Goal: Information Seeking & Learning: Learn about a topic

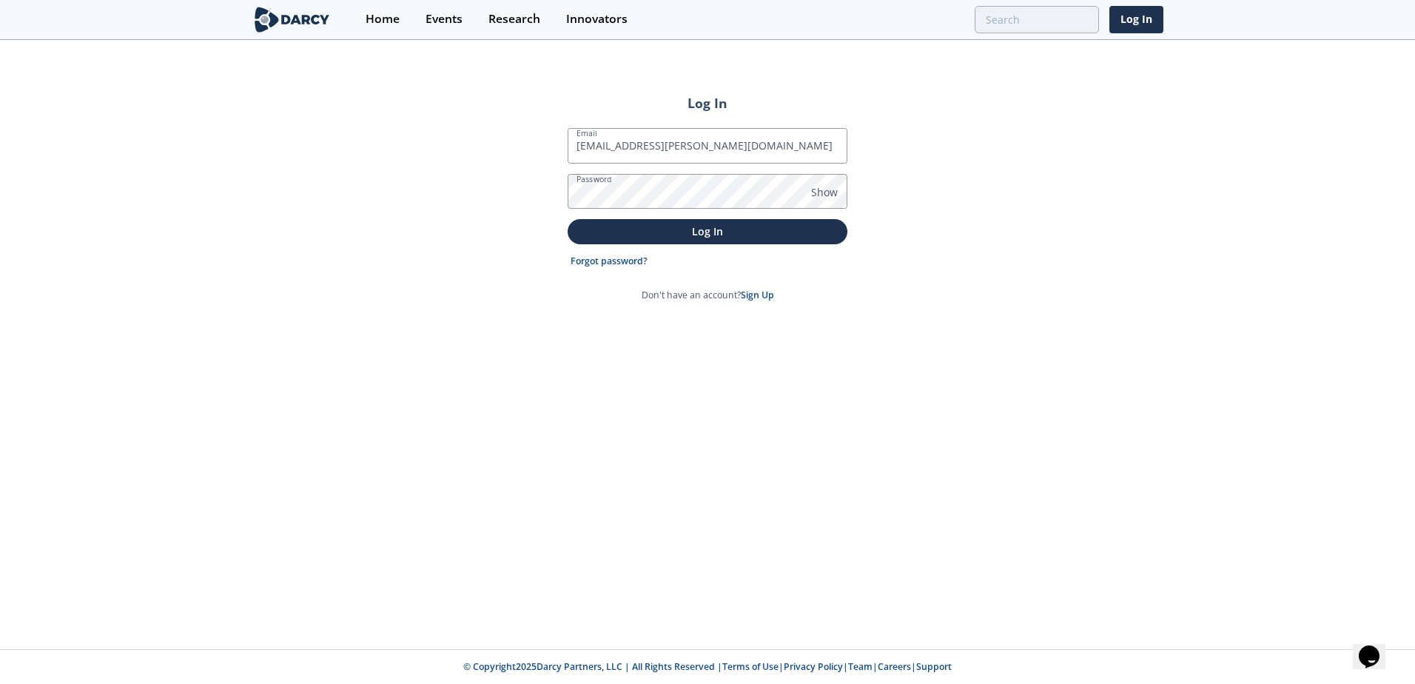
click at [567, 219] on button "Log In" at bounding box center [707, 231] width 280 height 24
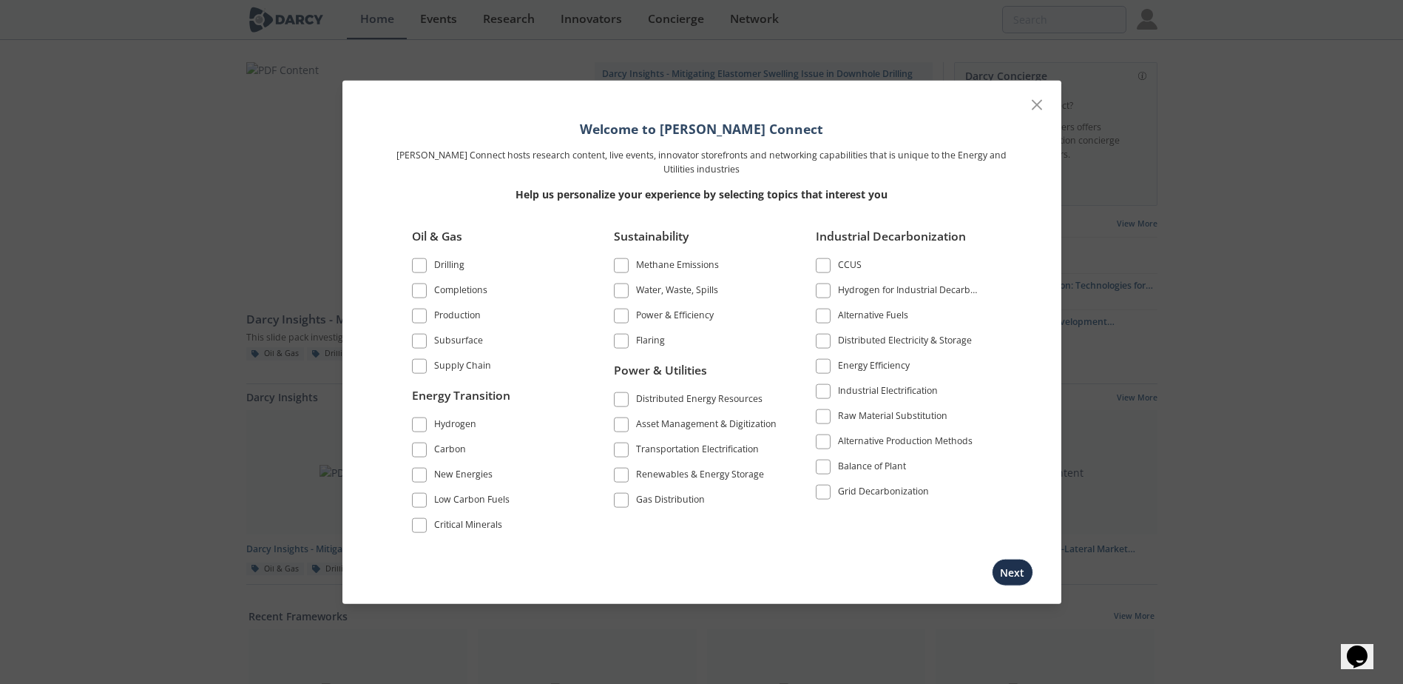
click at [421, 313] on span at bounding box center [419, 316] width 10 height 10
click at [413, 340] on span at bounding box center [419, 341] width 15 height 15
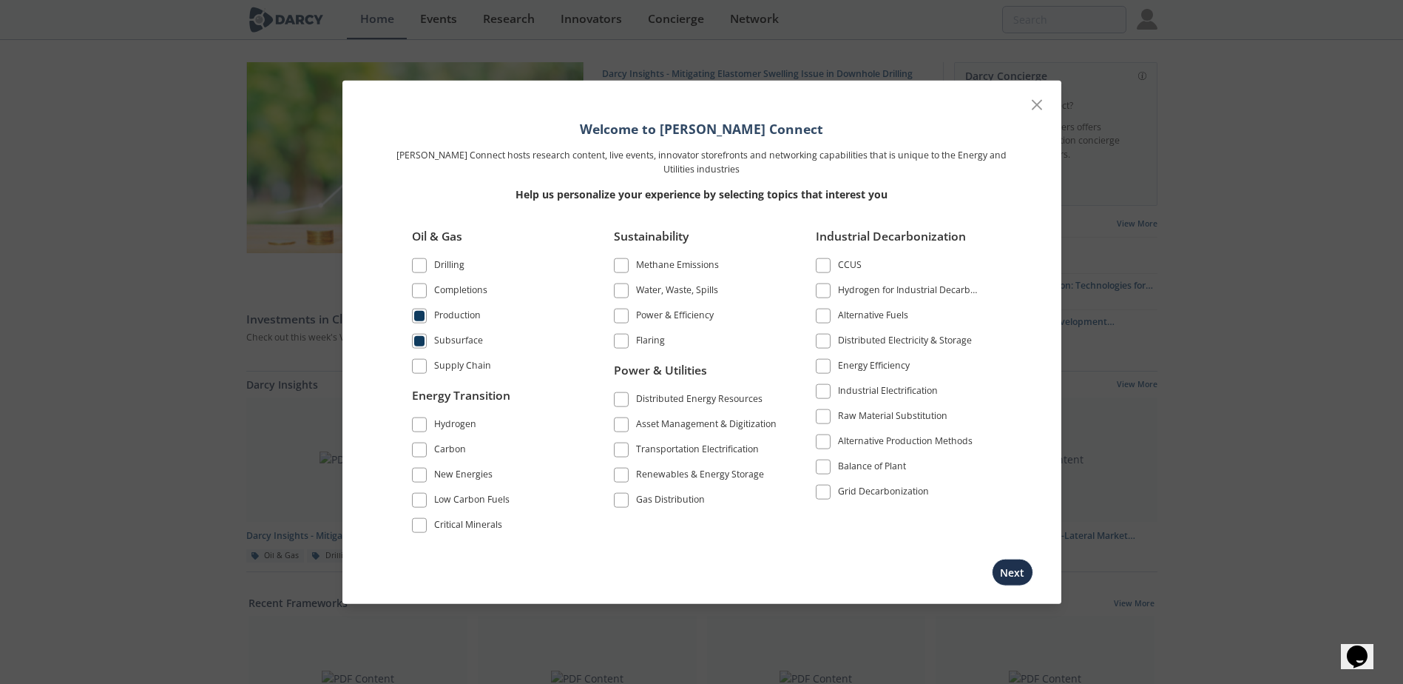
click at [625, 473] on span at bounding box center [621, 474] width 10 height 10
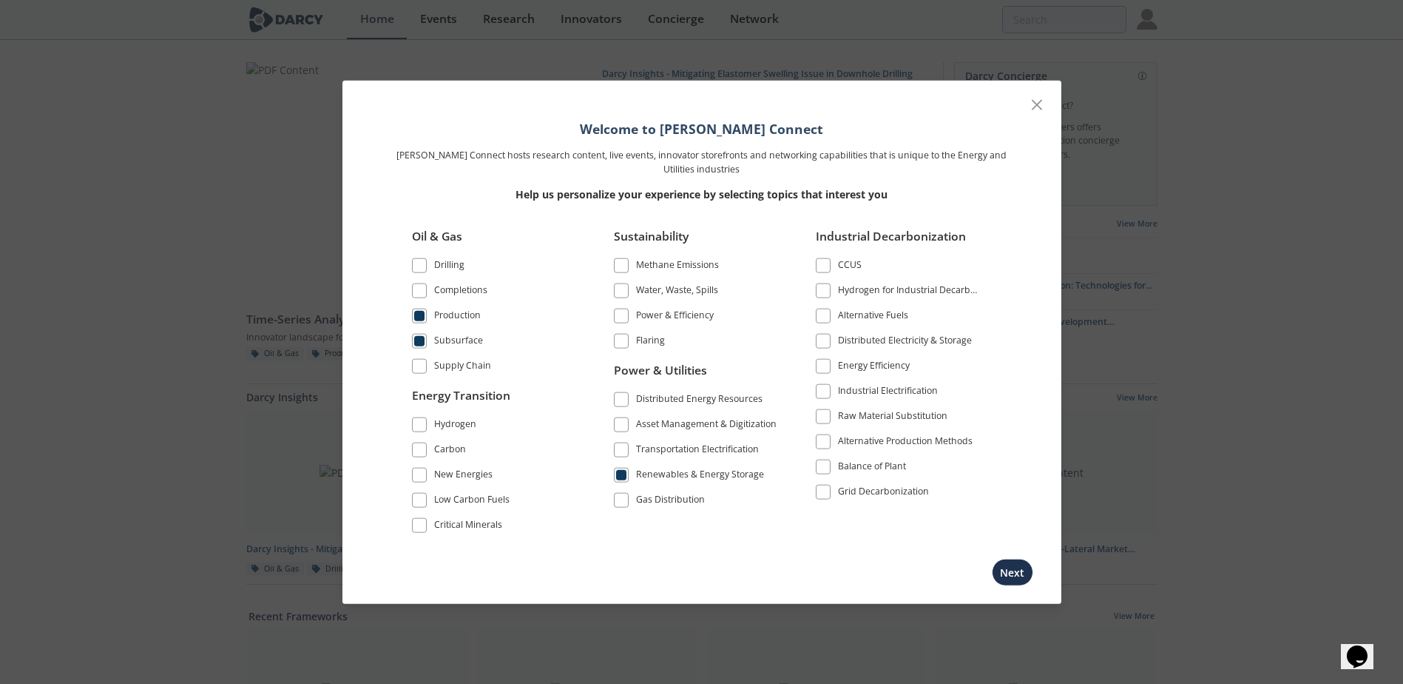
click at [422, 342] on span at bounding box center [419, 341] width 10 height 10
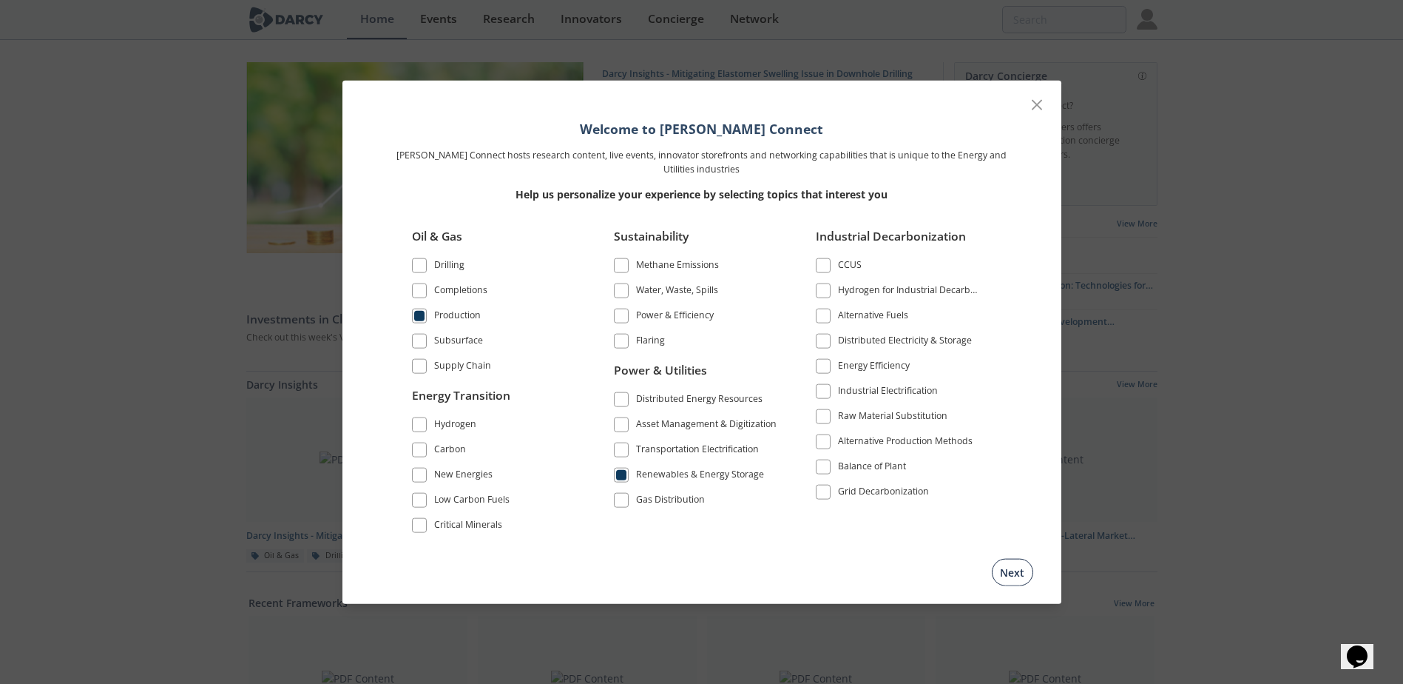
click at [1014, 572] on button "Next" at bounding box center [1012, 571] width 41 height 27
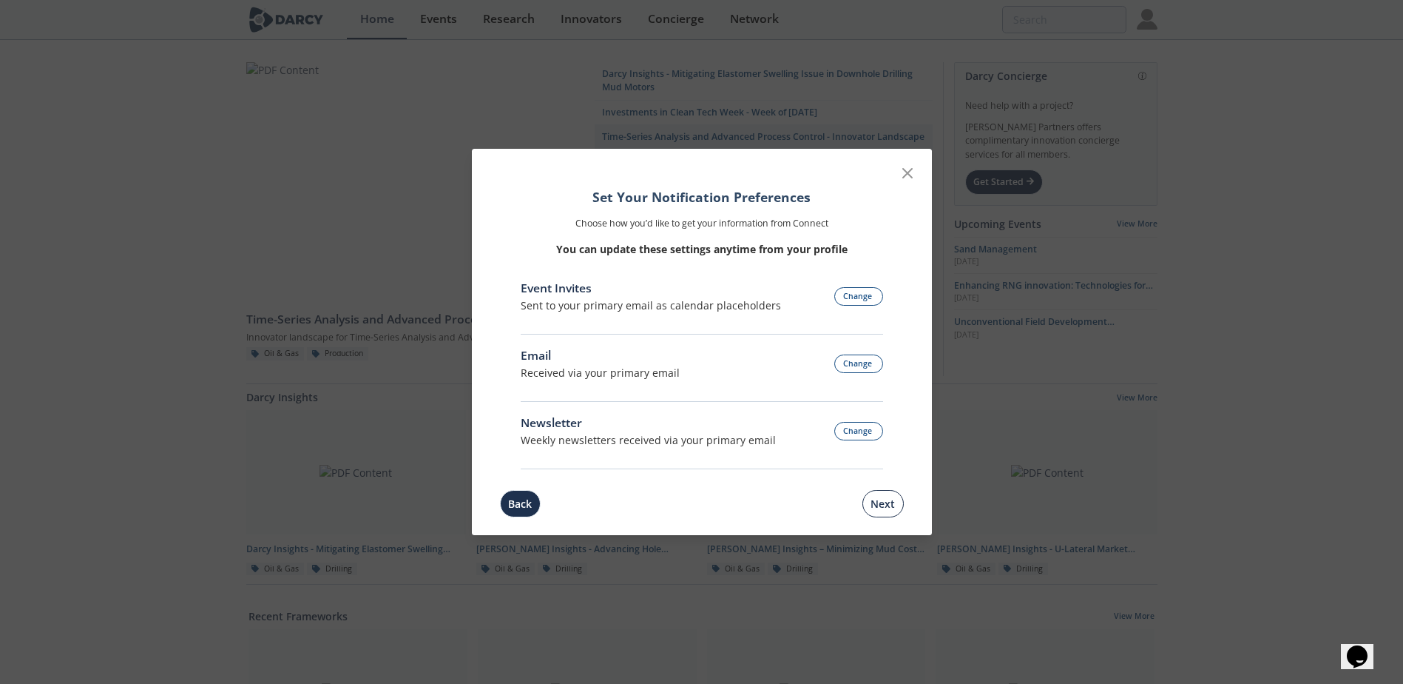
click at [884, 505] on button "Next" at bounding box center [883, 503] width 41 height 27
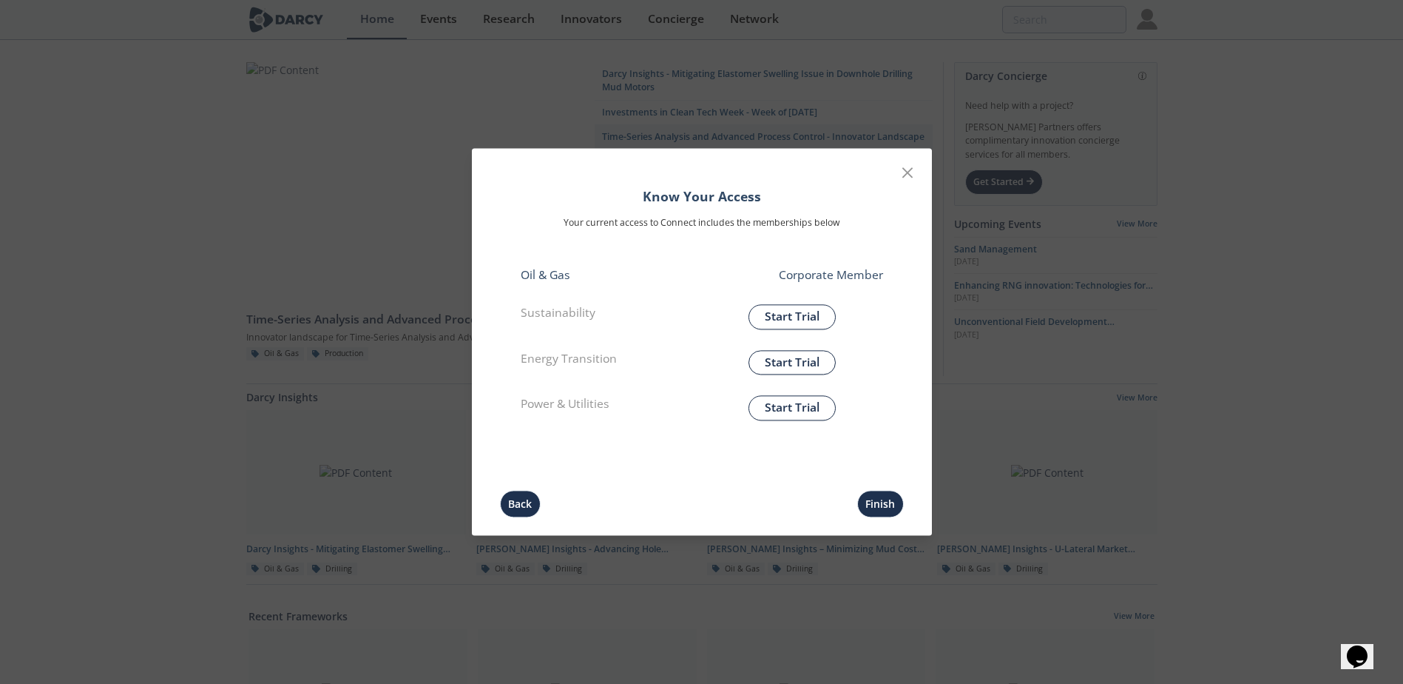
click at [884, 505] on button "Finish" at bounding box center [880, 503] width 47 height 27
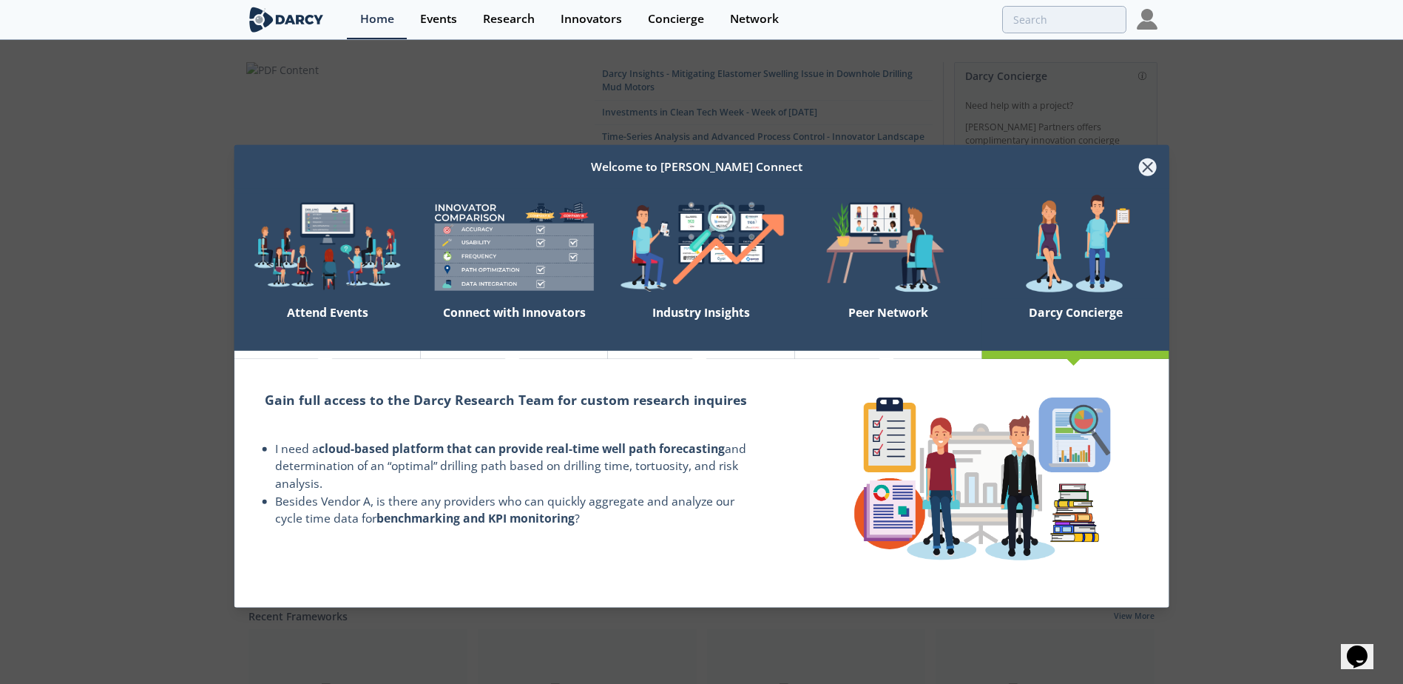
click at [1148, 166] on icon at bounding box center [1147, 166] width 9 height 9
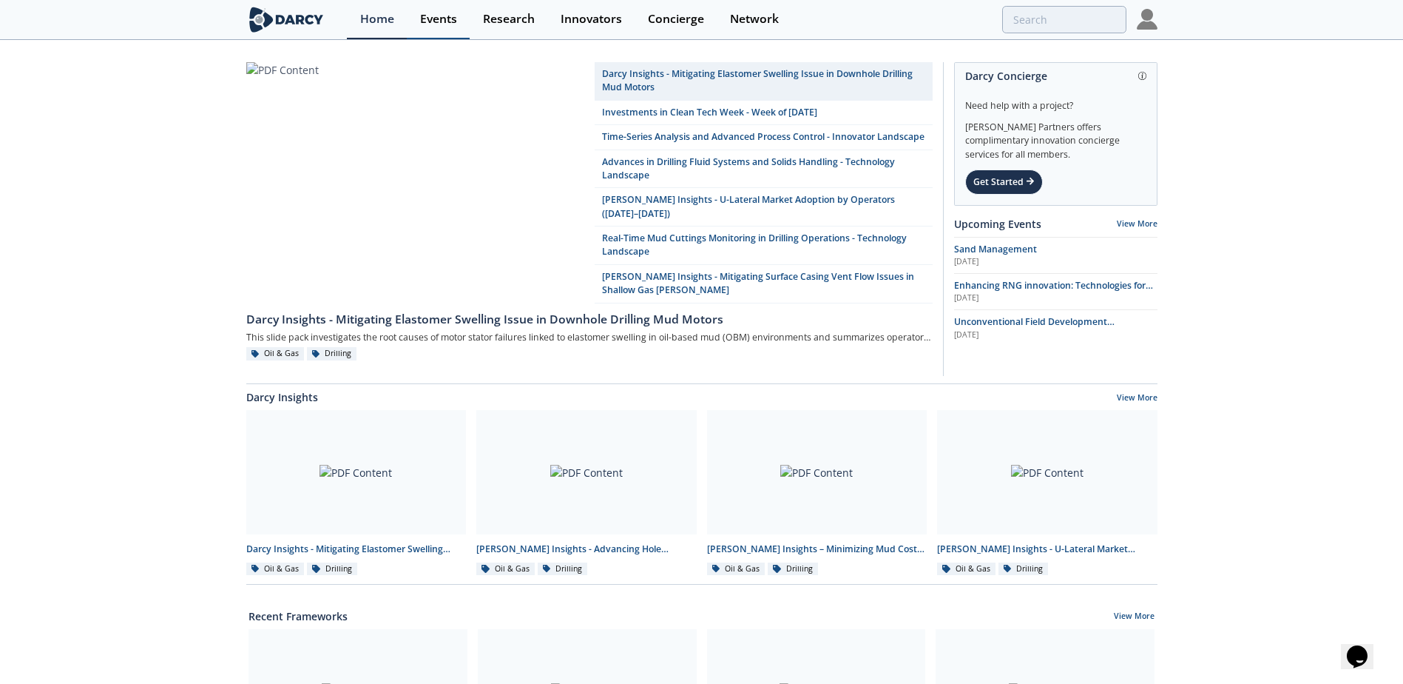
click at [415, 24] on link "Events" at bounding box center [438, 19] width 63 height 39
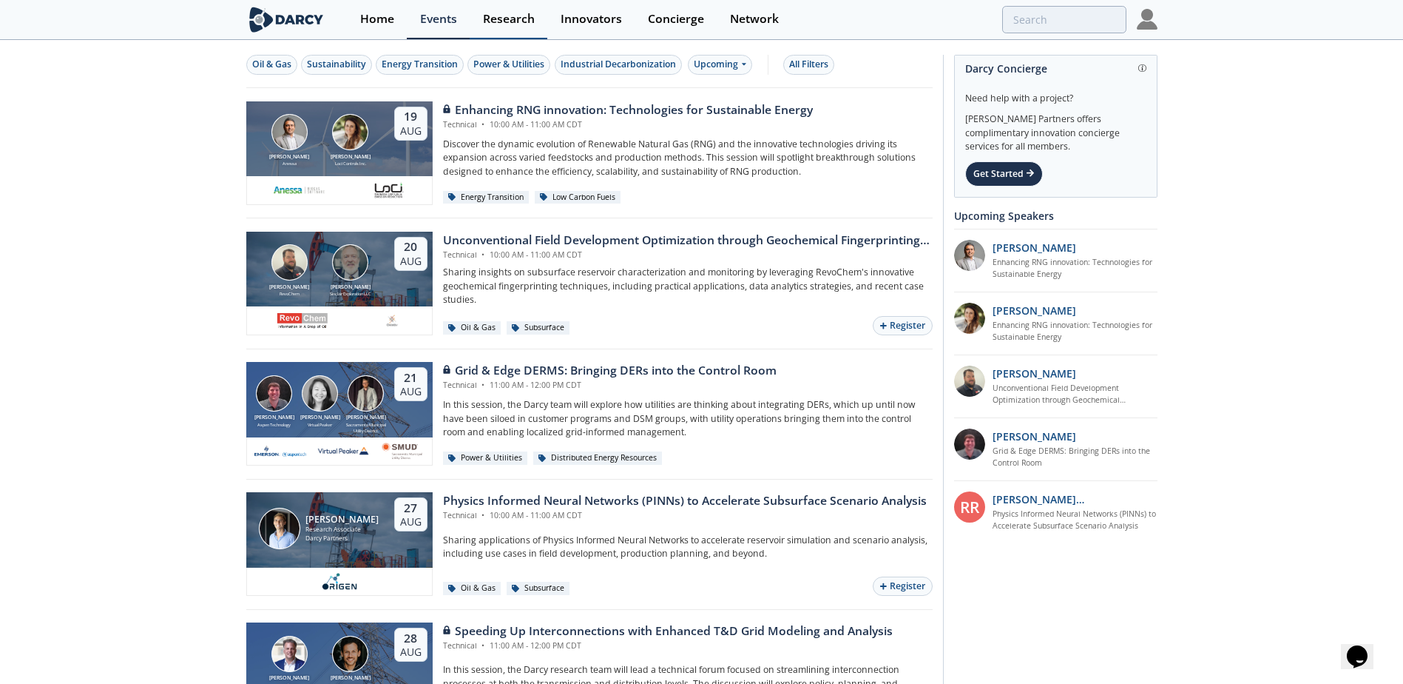
click at [524, 13] on div "Research" at bounding box center [509, 19] width 52 height 12
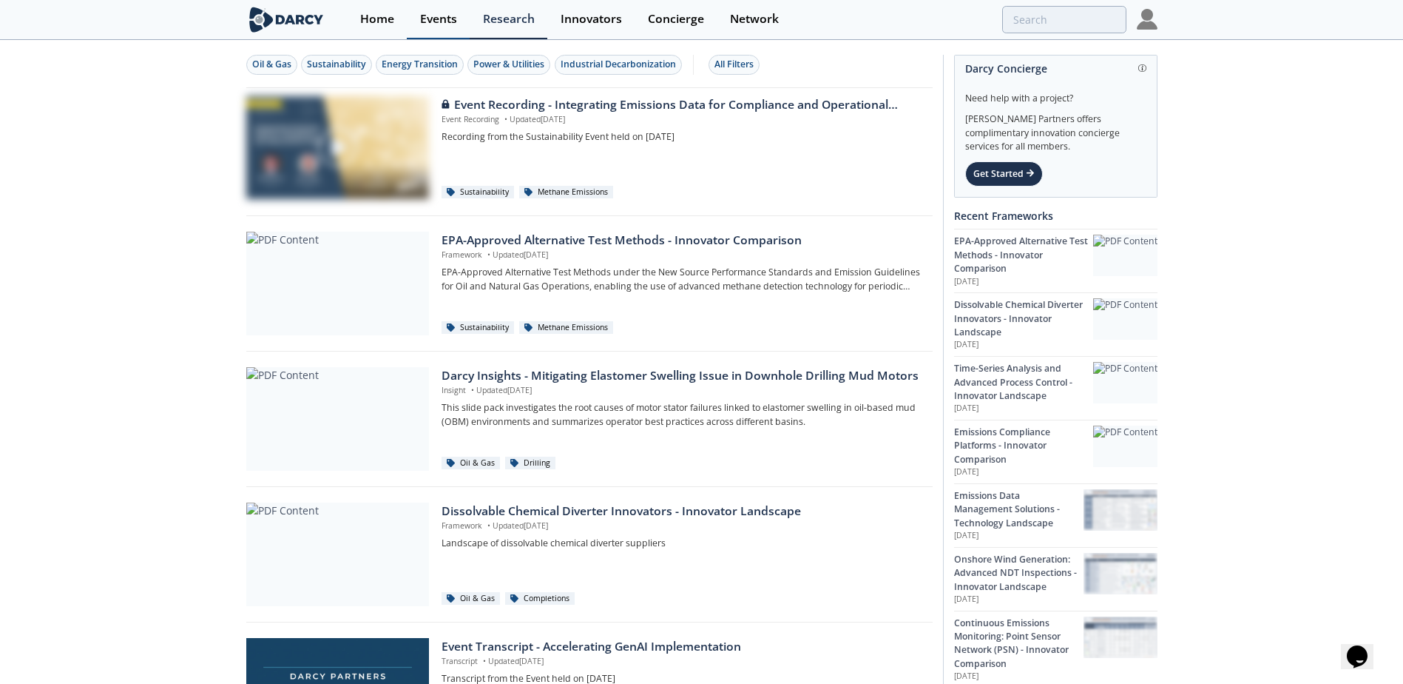
click at [446, 14] on div "Events" at bounding box center [438, 19] width 37 height 12
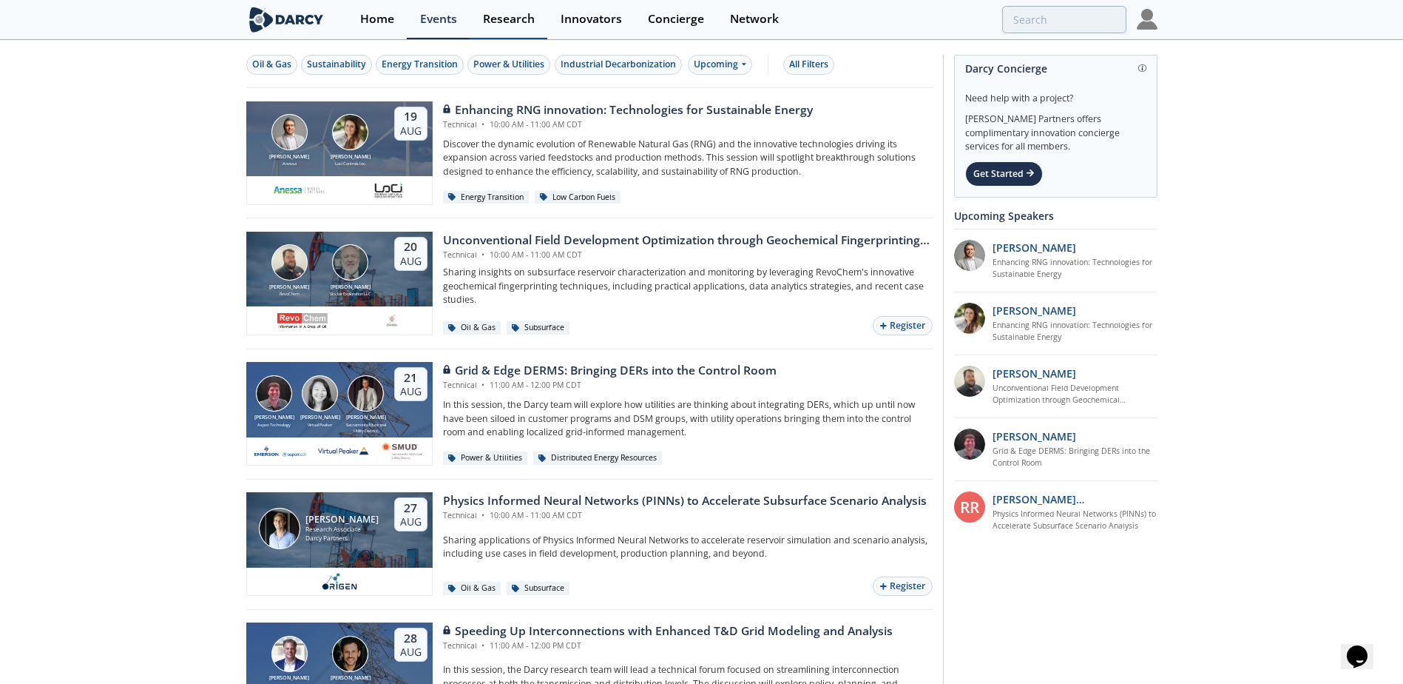
click at [505, 19] on div "Research" at bounding box center [509, 19] width 52 height 12
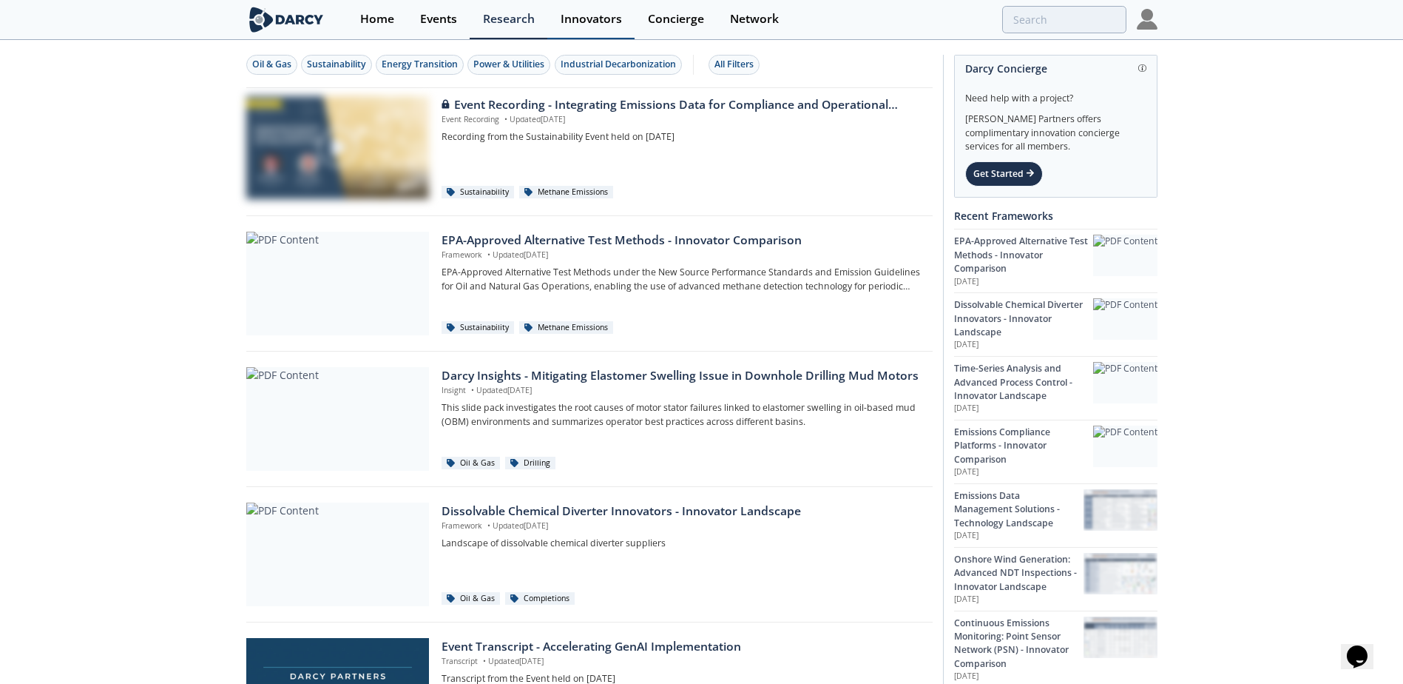
click at [579, 21] on div "Innovators" at bounding box center [591, 19] width 61 height 12
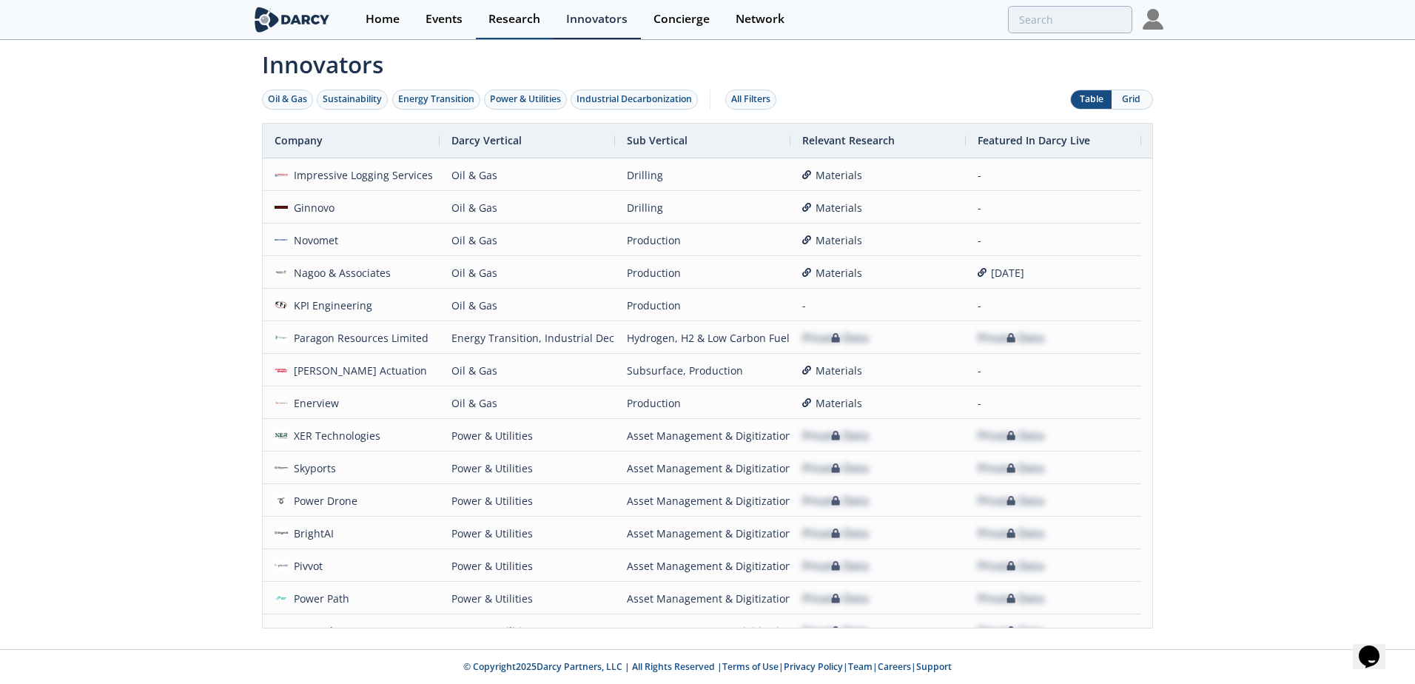
click at [530, 21] on div "Research" at bounding box center [514, 19] width 52 height 12
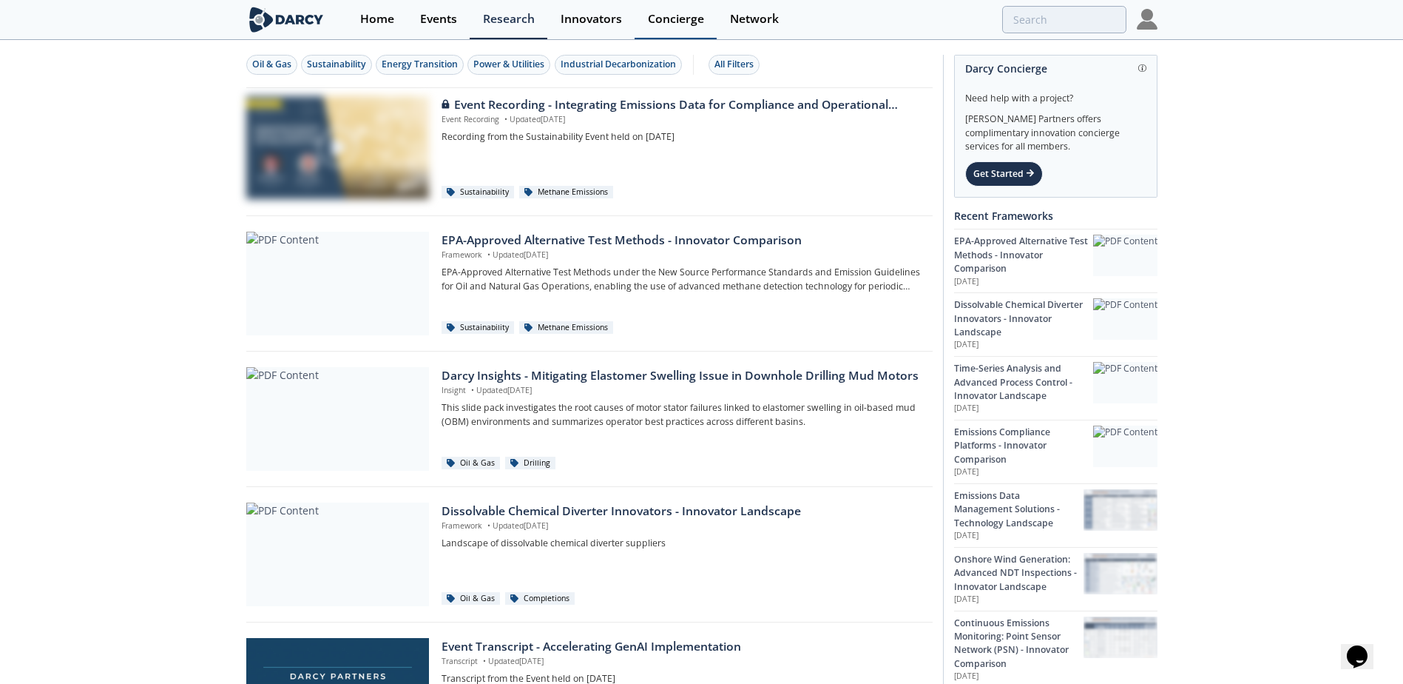
click at [688, 30] on link "Concierge" at bounding box center [676, 19] width 82 height 39
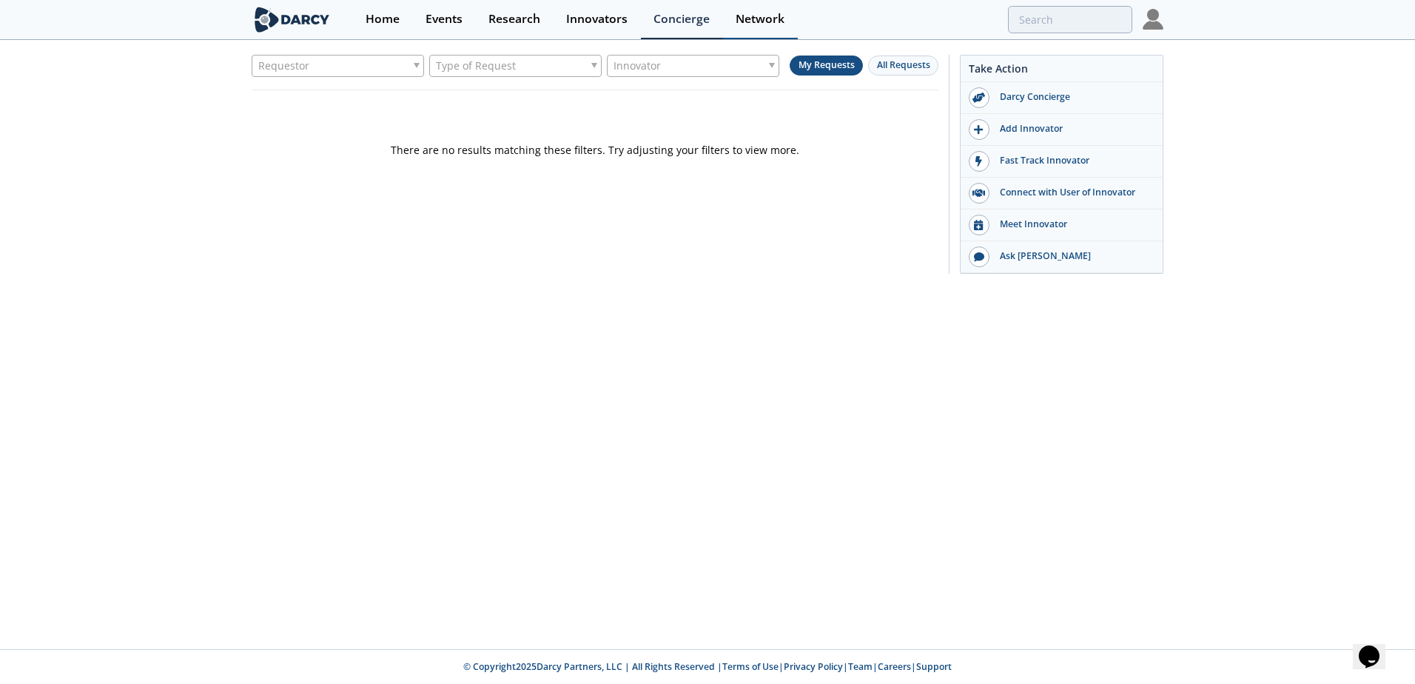
click at [768, 34] on link "Network" at bounding box center [760, 19] width 75 height 39
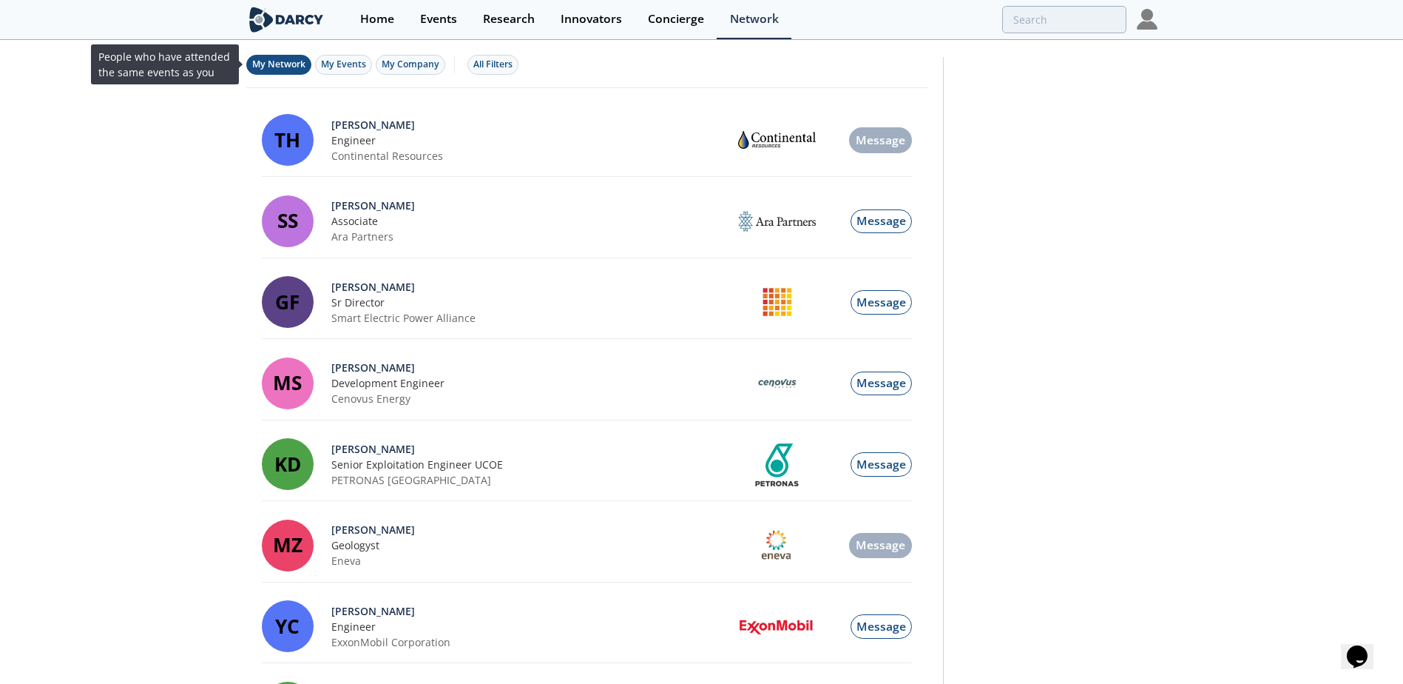
click at [273, 70] on span "My Network" at bounding box center [278, 64] width 53 height 13
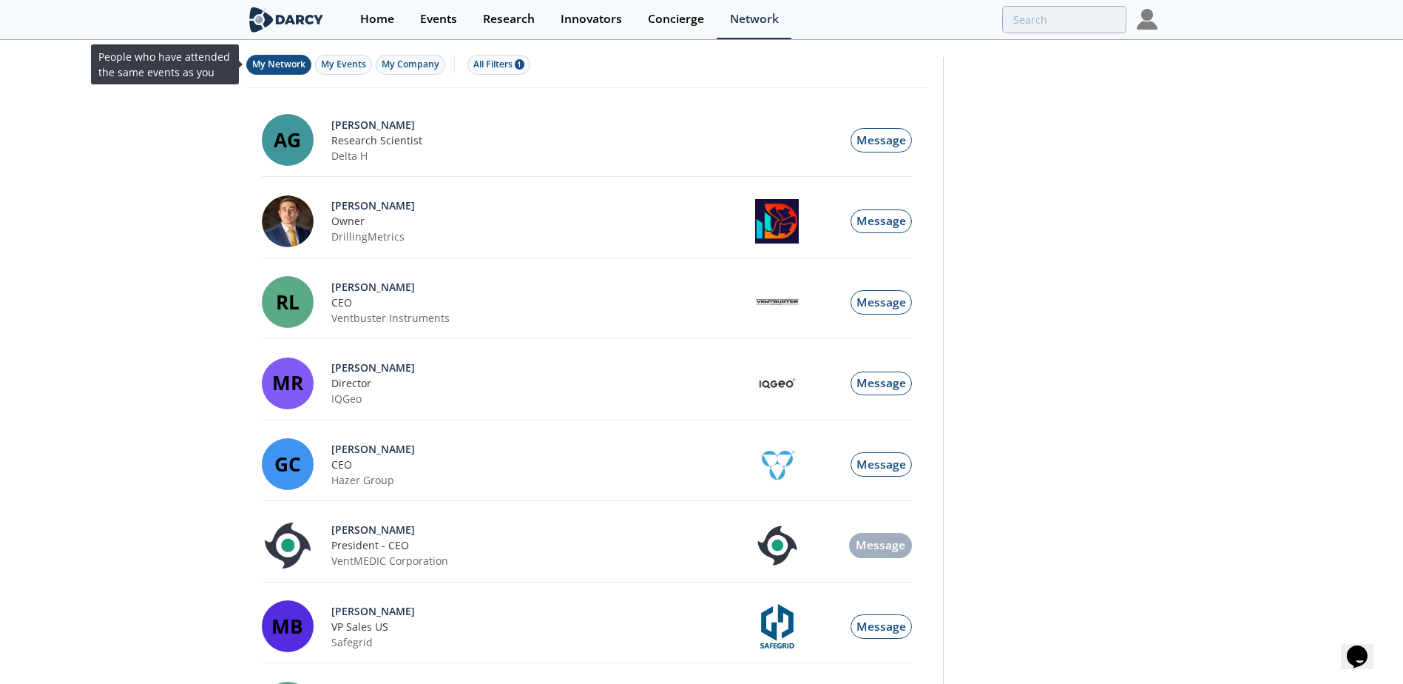
click at [279, 66] on span "My Network" at bounding box center [278, 64] width 53 height 13
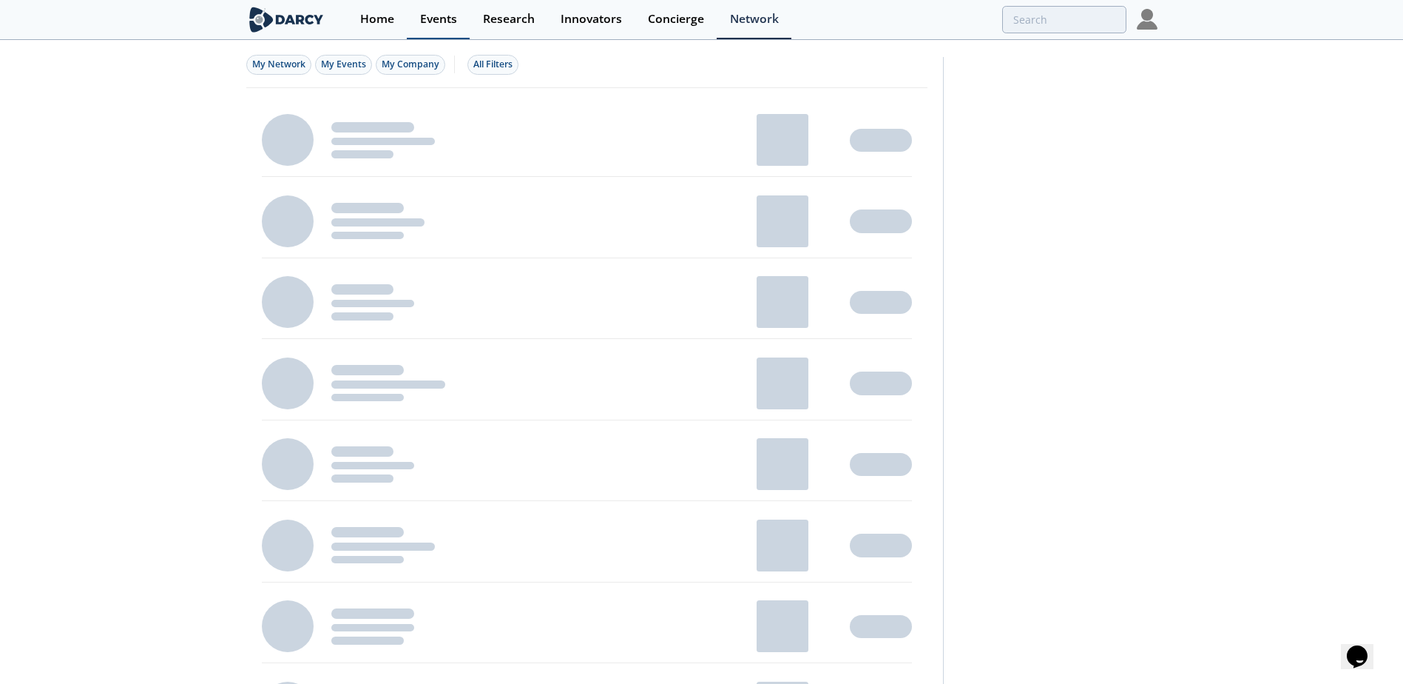
click at [448, 21] on div "Events" at bounding box center [438, 19] width 37 height 12
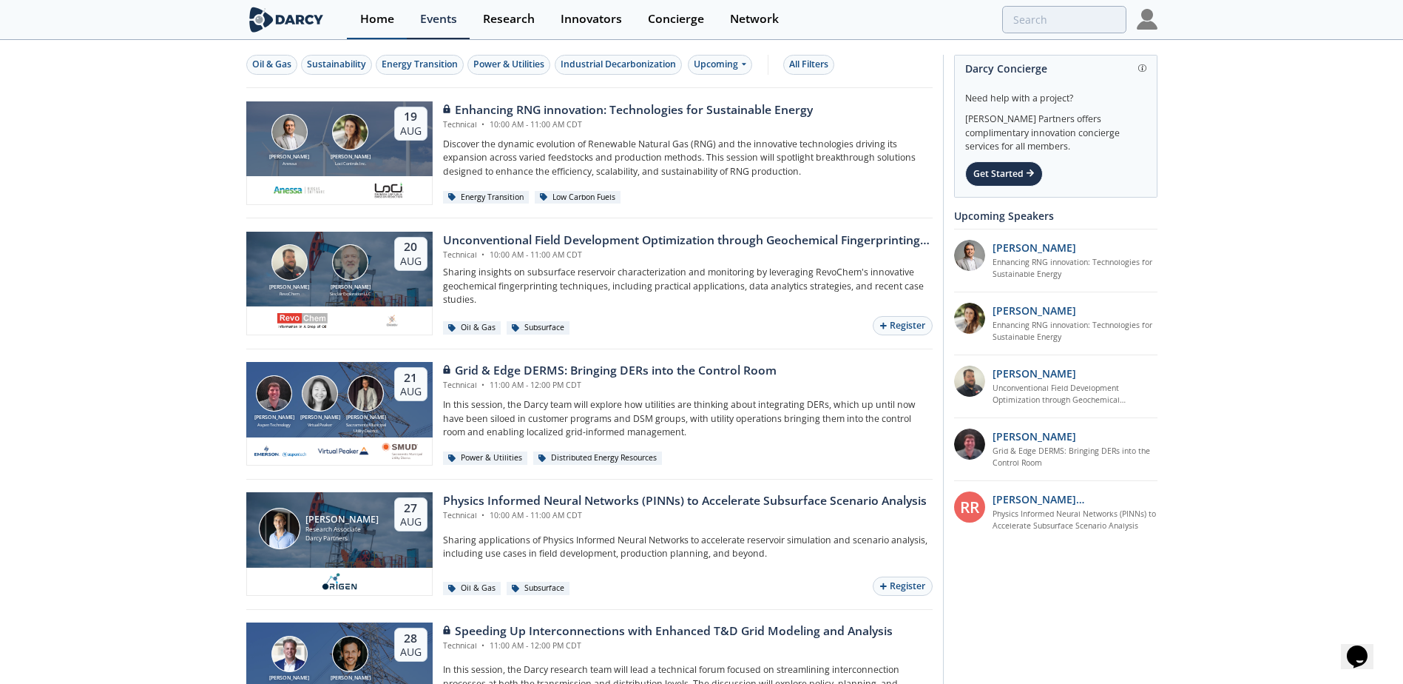
click at [377, 21] on div "Home" at bounding box center [377, 19] width 34 height 12
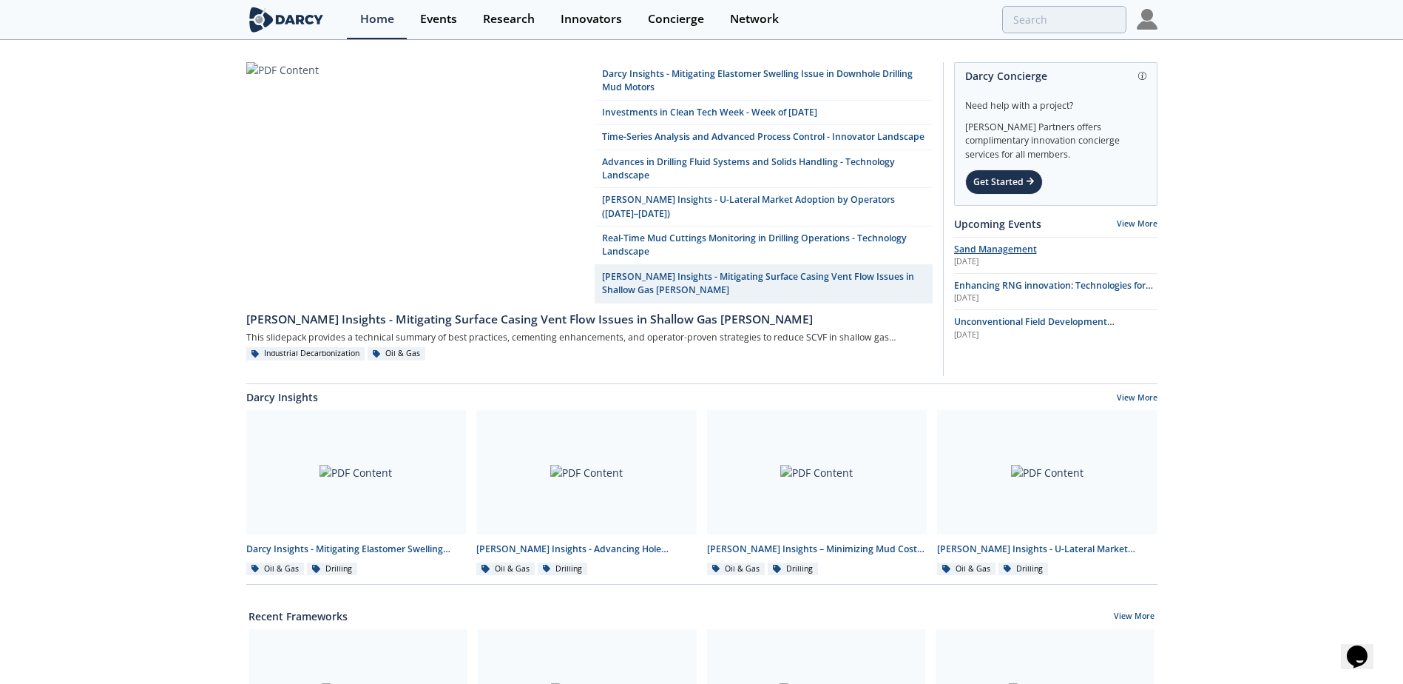
click at [980, 257] on div "[DATE]" at bounding box center [1055, 262] width 203 height 12
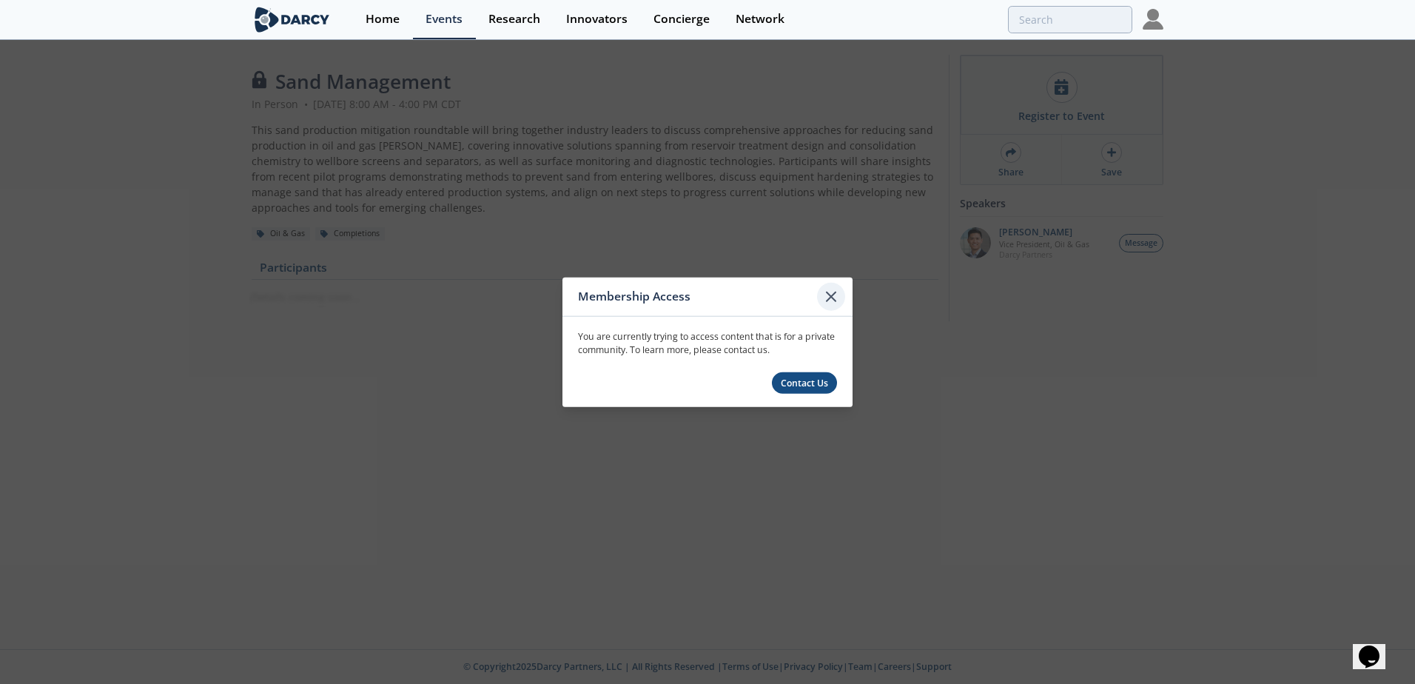
click at [837, 294] on icon at bounding box center [831, 297] width 18 height 18
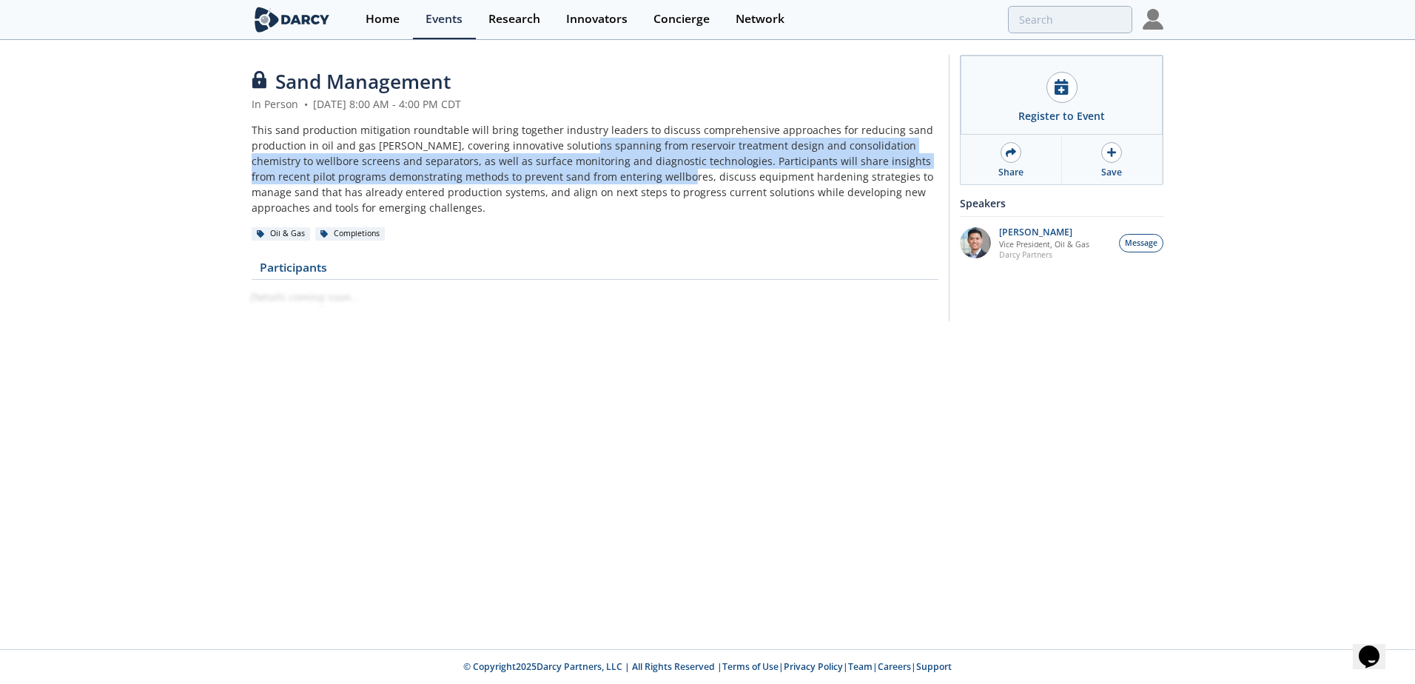
drag, startPoint x: 637, startPoint y: 180, endPoint x: 584, endPoint y: 158, distance: 57.4
click at [584, 158] on div "This sand production mitigation roundtable will bring together industry leaders…" at bounding box center [595, 168] width 687 height 93
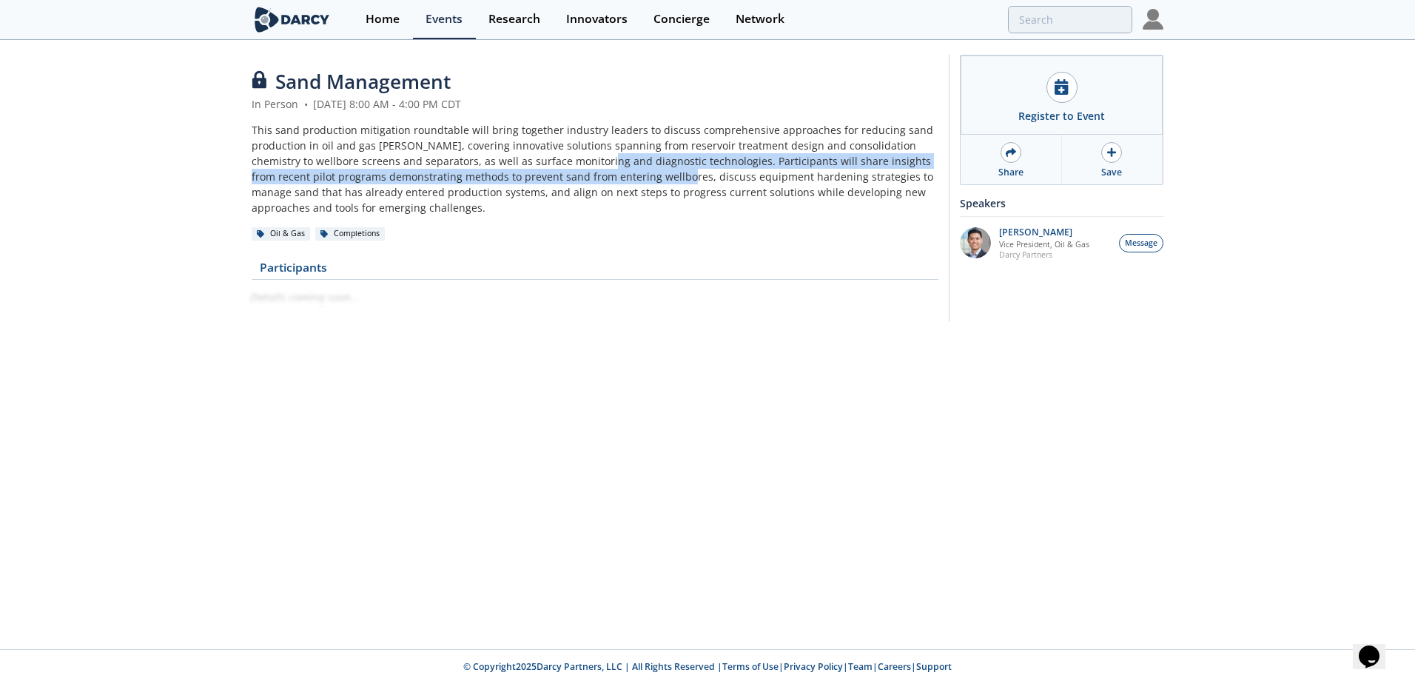
click at [584, 158] on div "This sand production mitigation roundtable will bring together industry leaders…" at bounding box center [595, 168] width 687 height 93
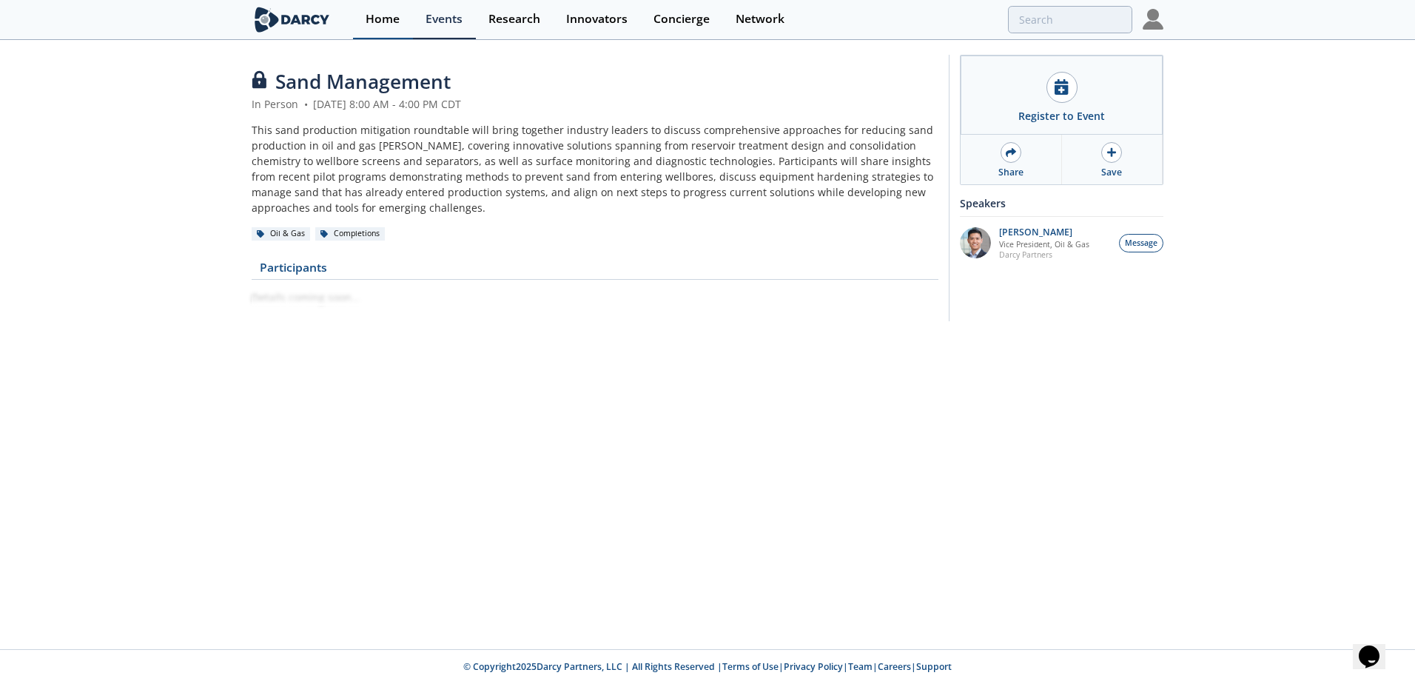
click at [381, 19] on div "Home" at bounding box center [382, 19] width 34 height 12
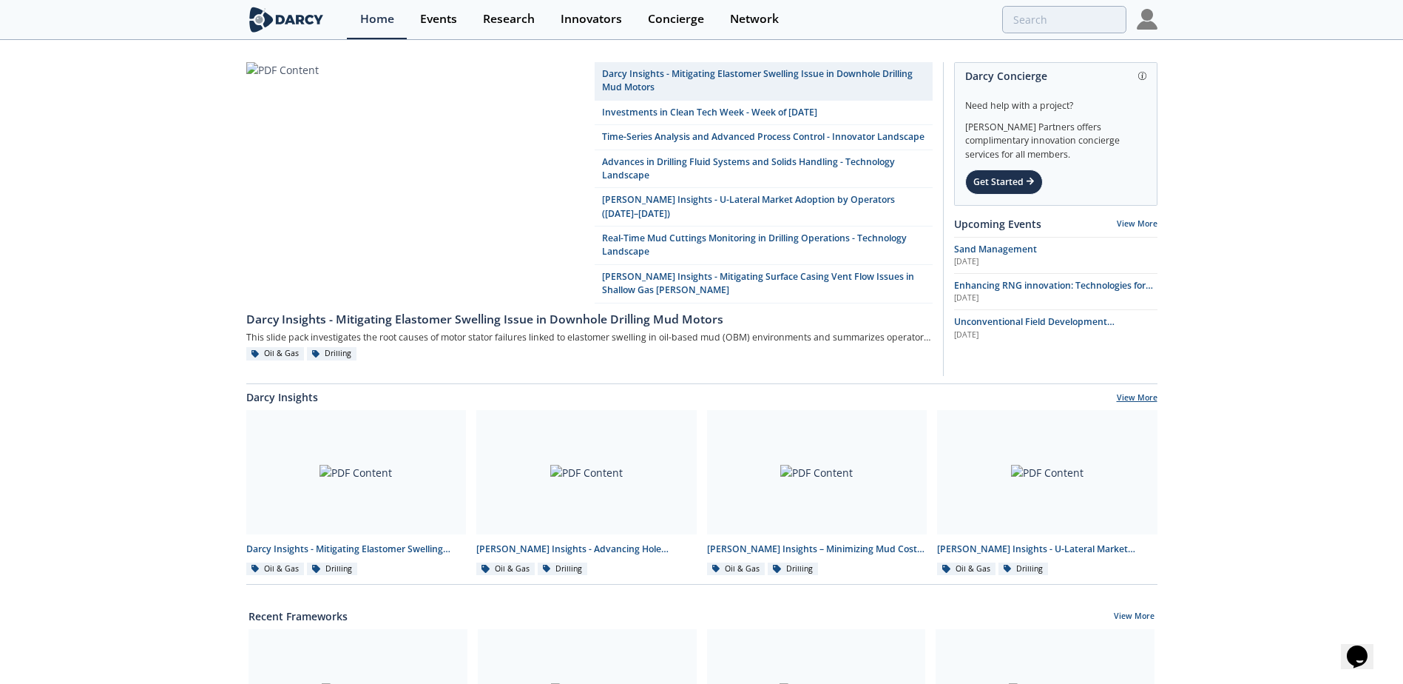
click at [1127, 400] on link "View More" at bounding box center [1137, 398] width 41 height 13
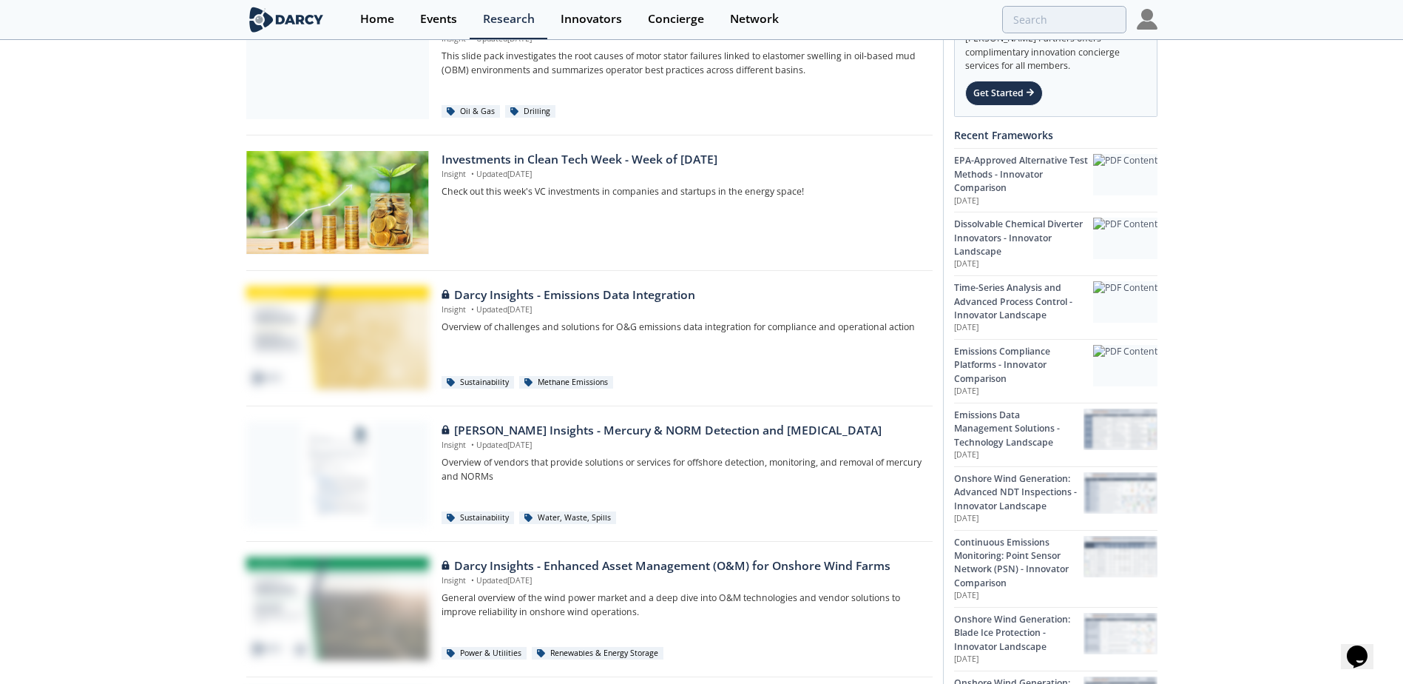
scroll to position [86, 0]
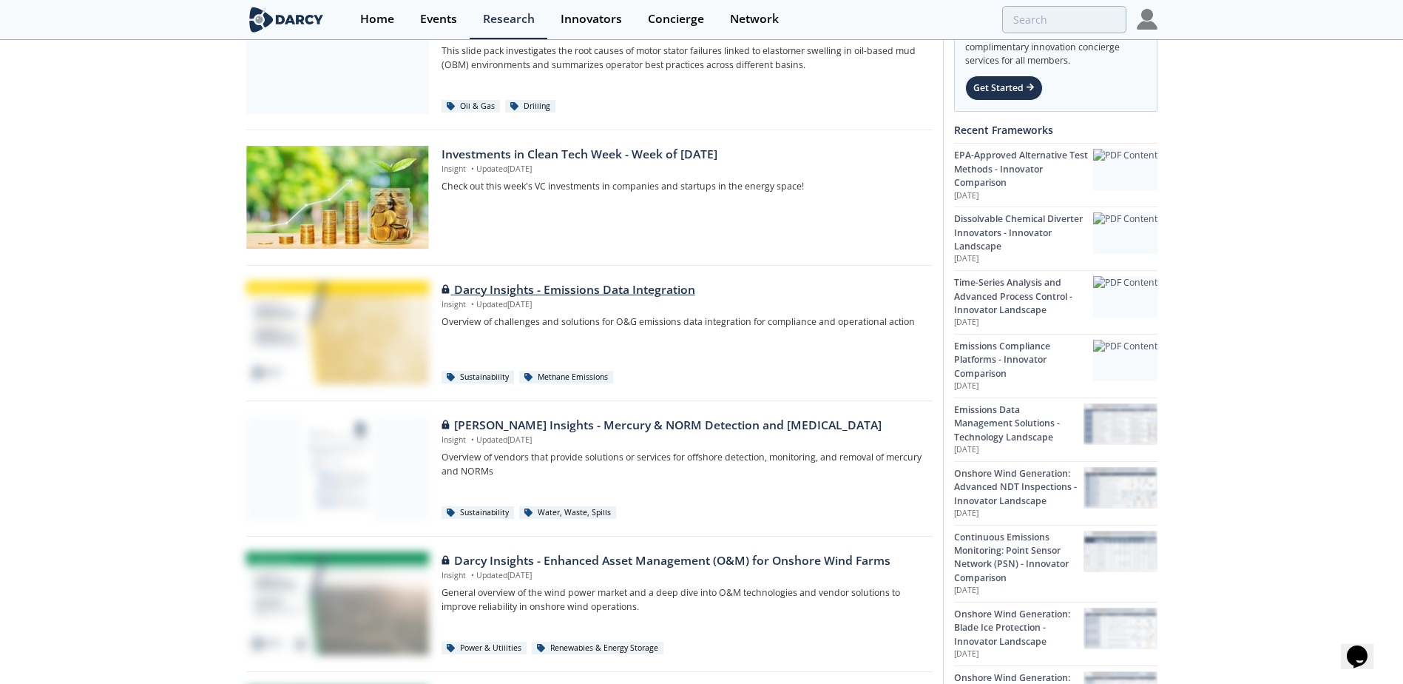
click at [610, 293] on div "Darcy Insights - Emissions Data Integration" at bounding box center [682, 290] width 480 height 18
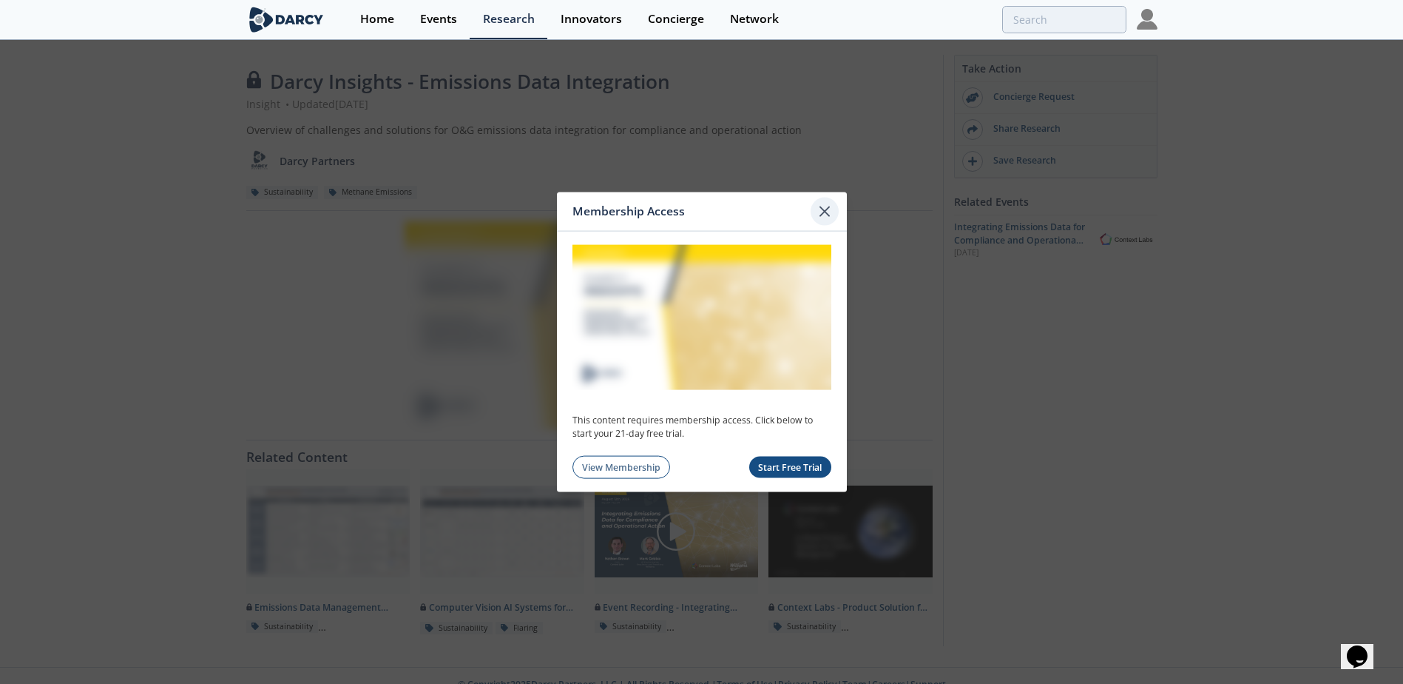
click at [821, 214] on icon at bounding box center [825, 212] width 18 height 18
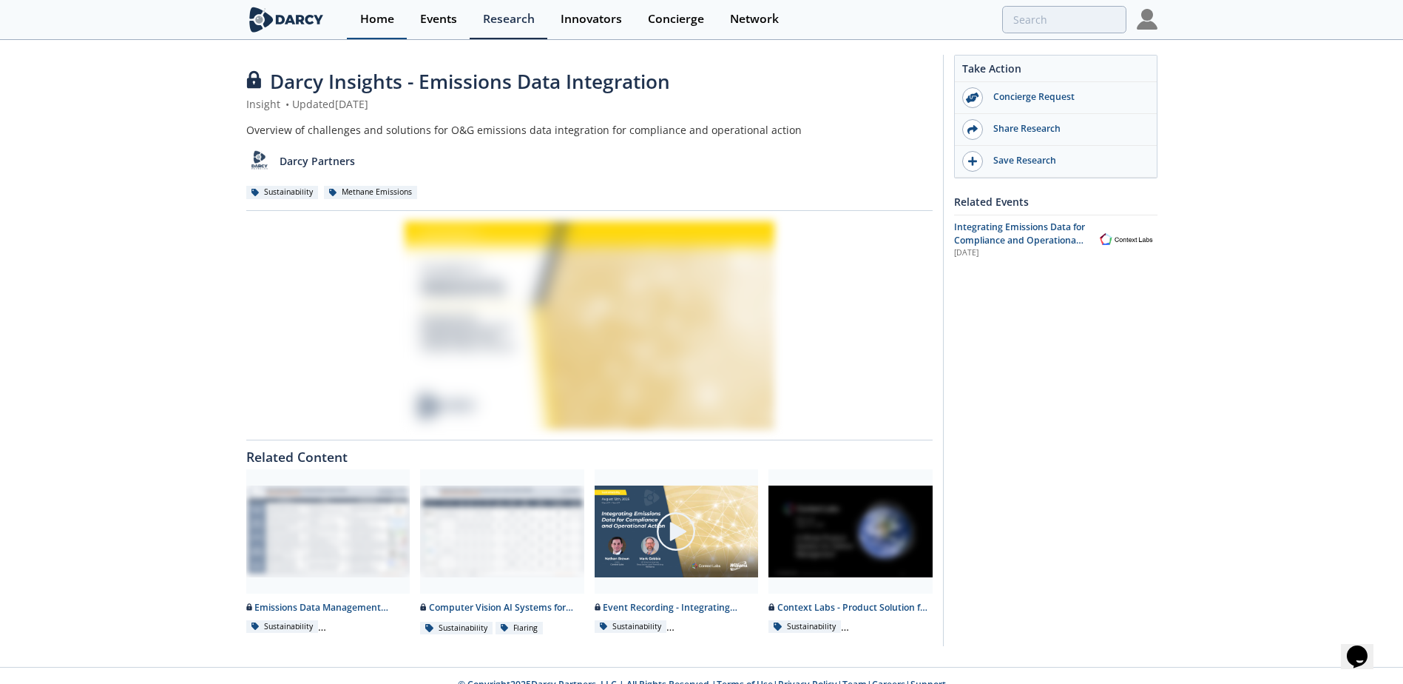
click at [374, 15] on div "Home" at bounding box center [377, 19] width 34 height 12
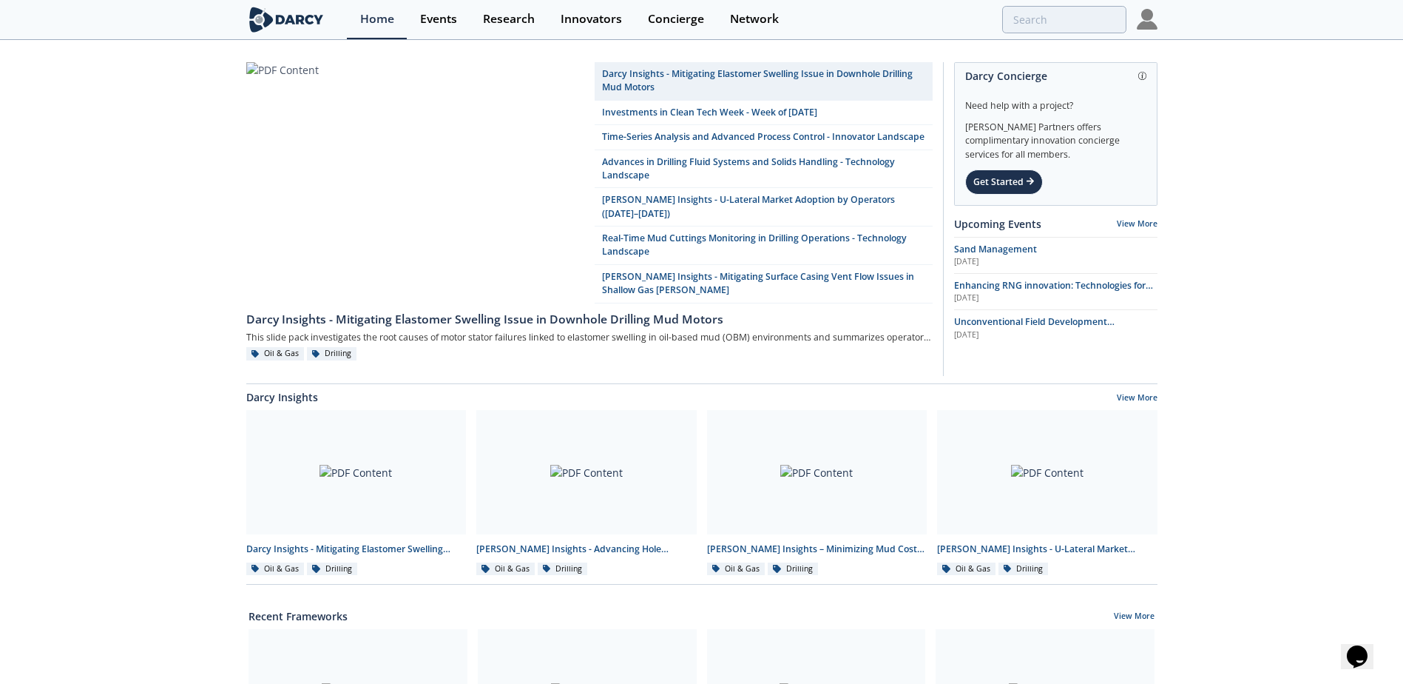
click at [1155, 26] on img at bounding box center [1147, 19] width 21 height 21
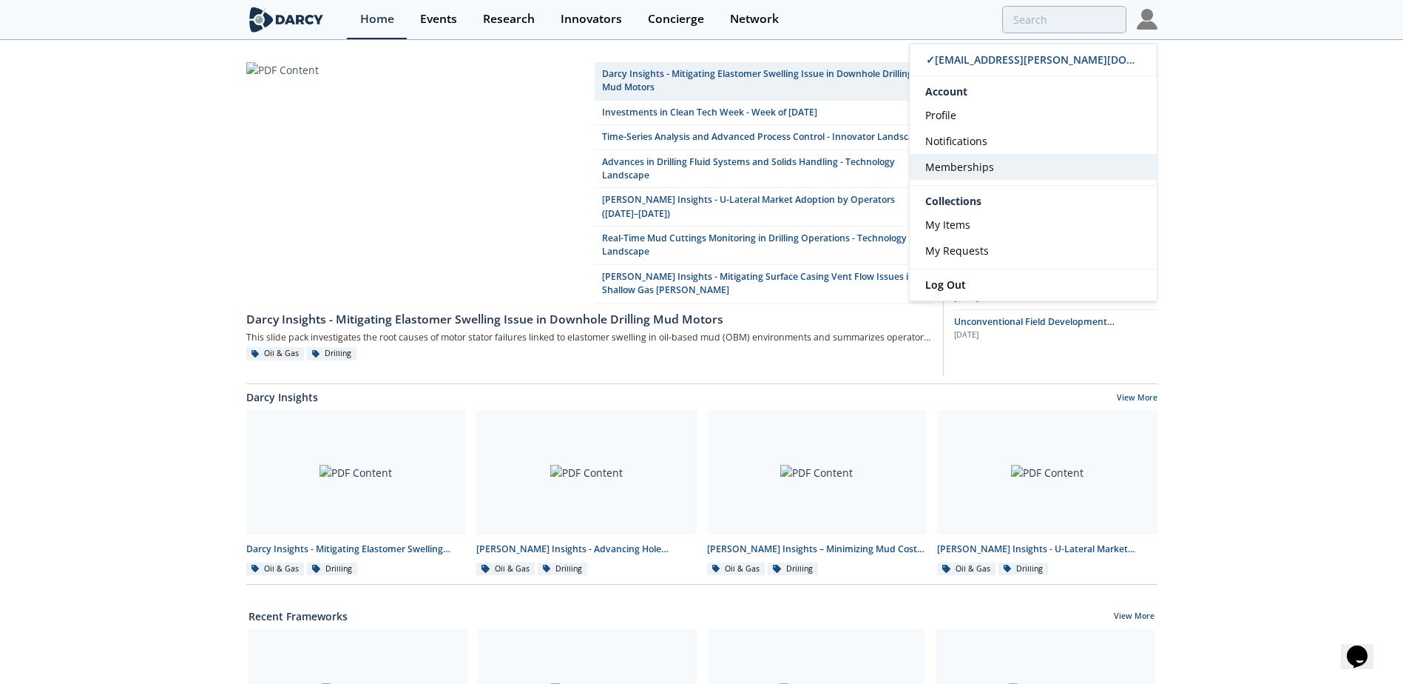
click at [964, 161] on span "Memberships" at bounding box center [959, 167] width 69 height 14
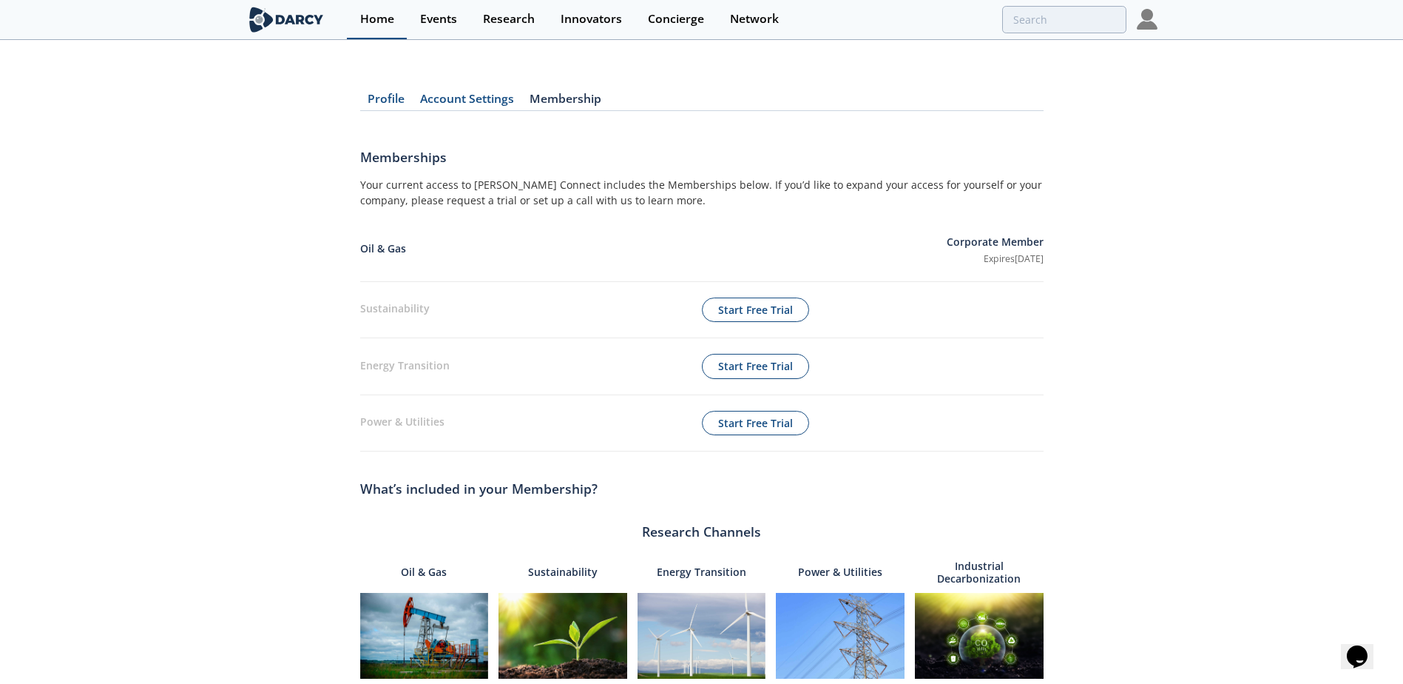
click at [383, 28] on link "Home" at bounding box center [377, 19] width 60 height 39
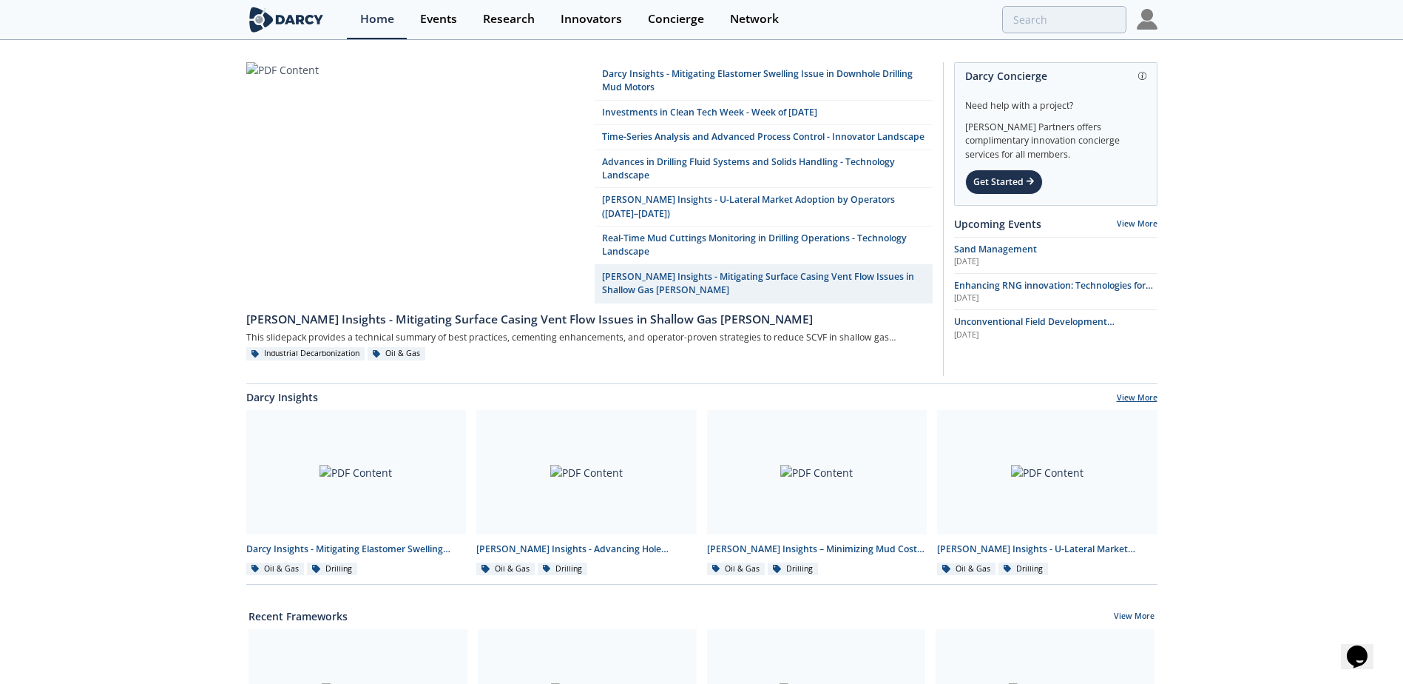
click at [1139, 394] on link "View More" at bounding box center [1137, 398] width 41 height 13
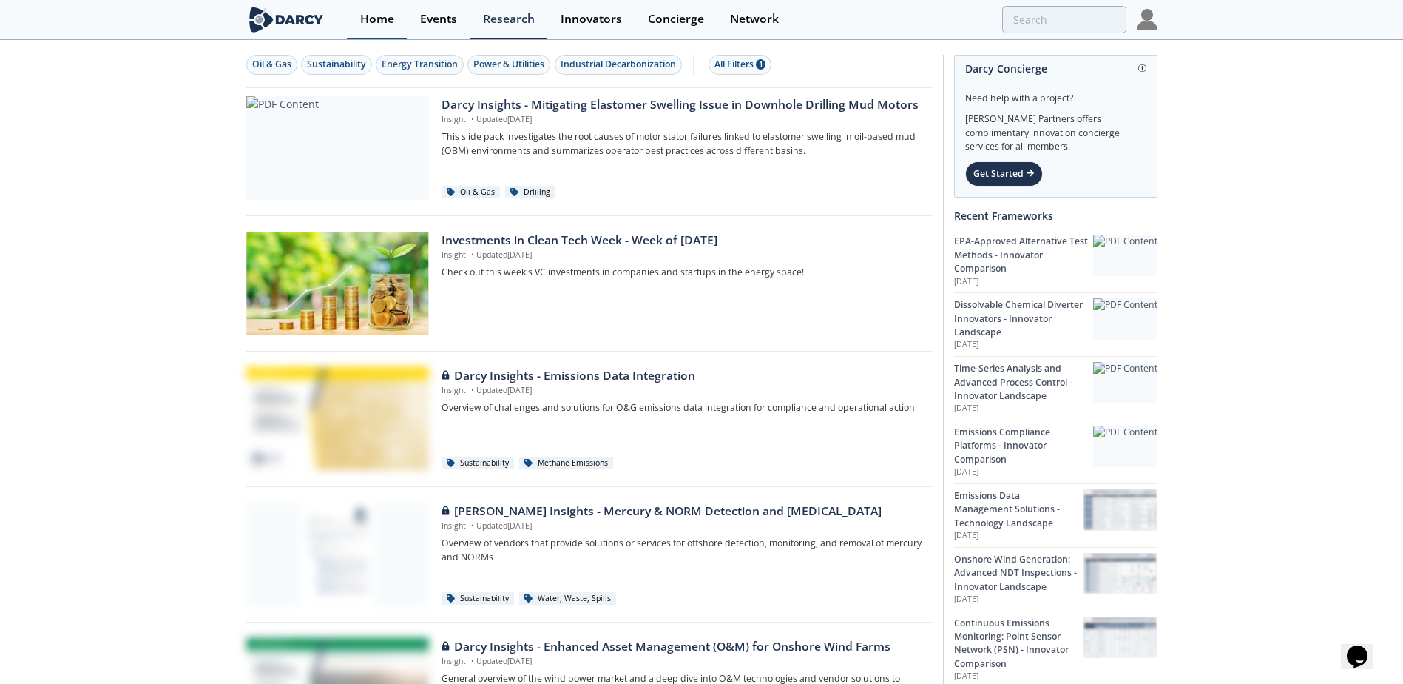
click at [385, 22] on div "Home" at bounding box center [377, 19] width 34 height 12
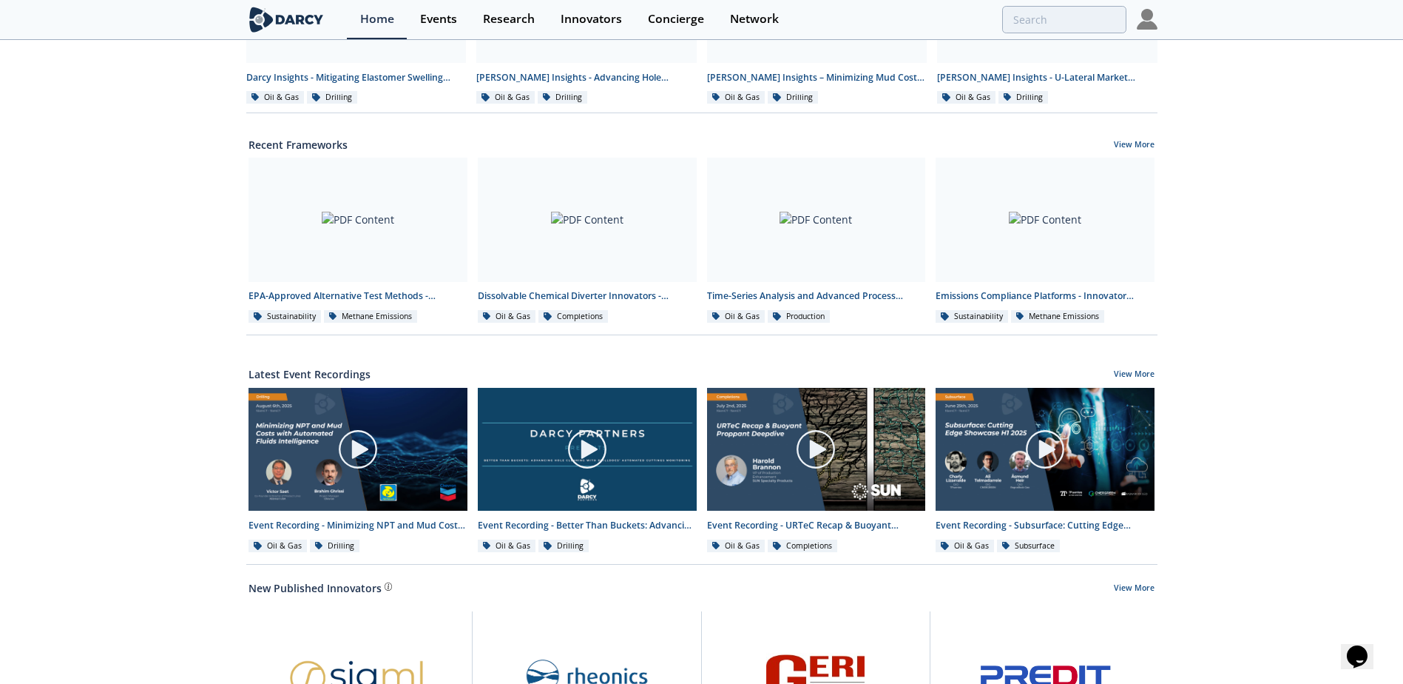
scroll to position [473, 0]
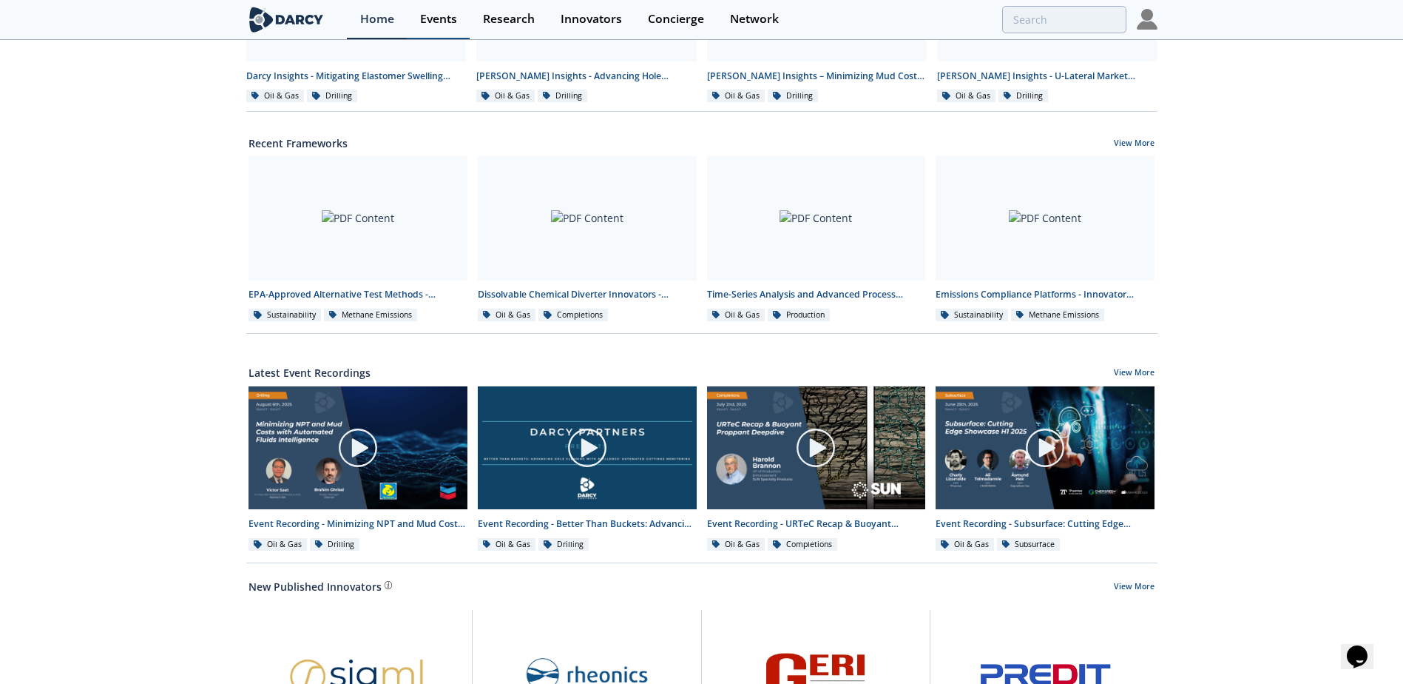
click at [440, 17] on div "Events" at bounding box center [438, 19] width 37 height 12
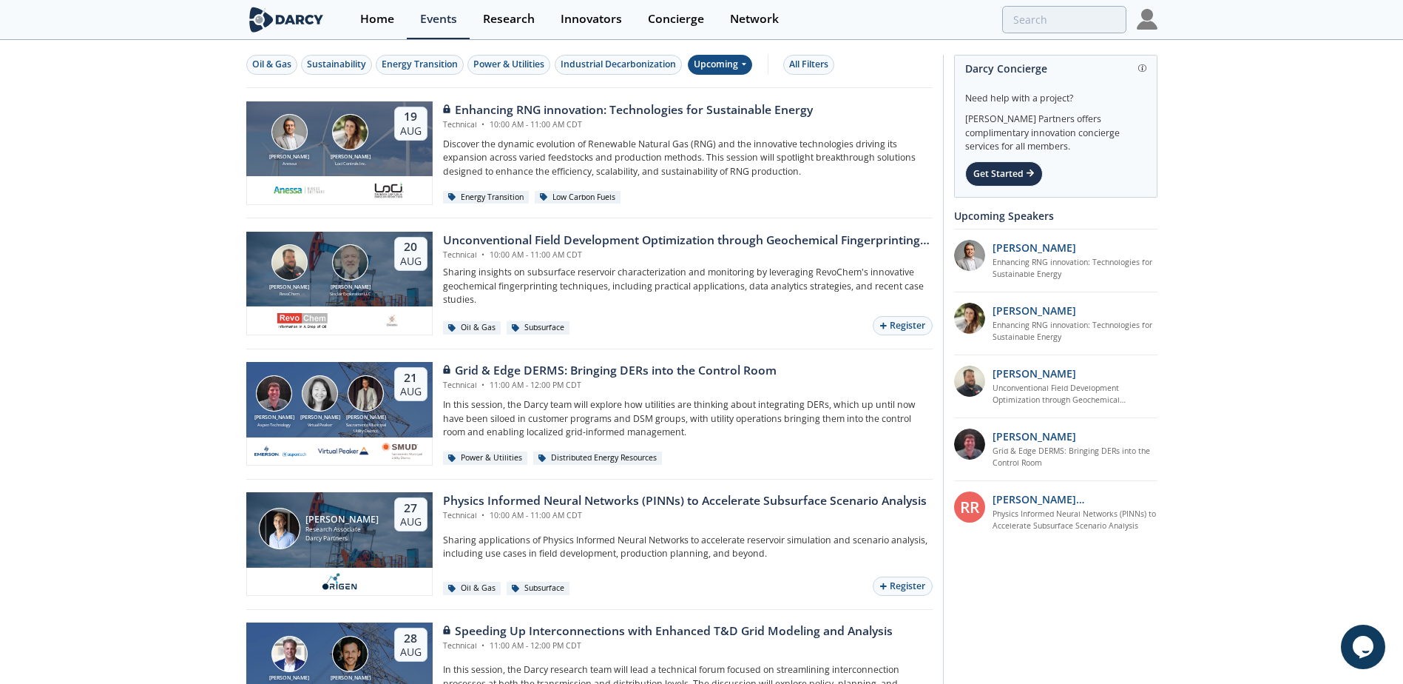
click at [735, 72] on div "Upcoming" at bounding box center [720, 65] width 64 height 20
click at [720, 107] on div "Past" at bounding box center [738, 113] width 92 height 24
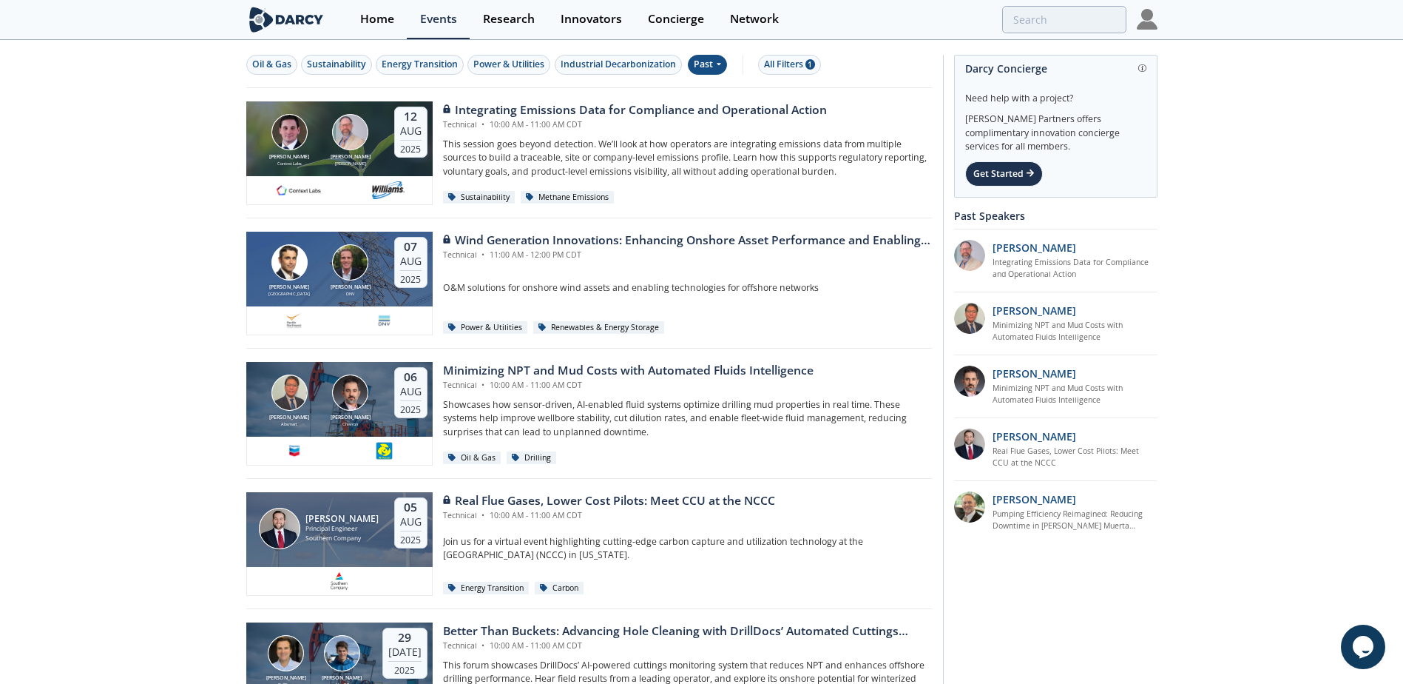
click at [713, 67] on div "Past" at bounding box center [707, 65] width 39 height 20
click at [718, 87] on div "Upcoming" at bounding box center [738, 90] width 92 height 24
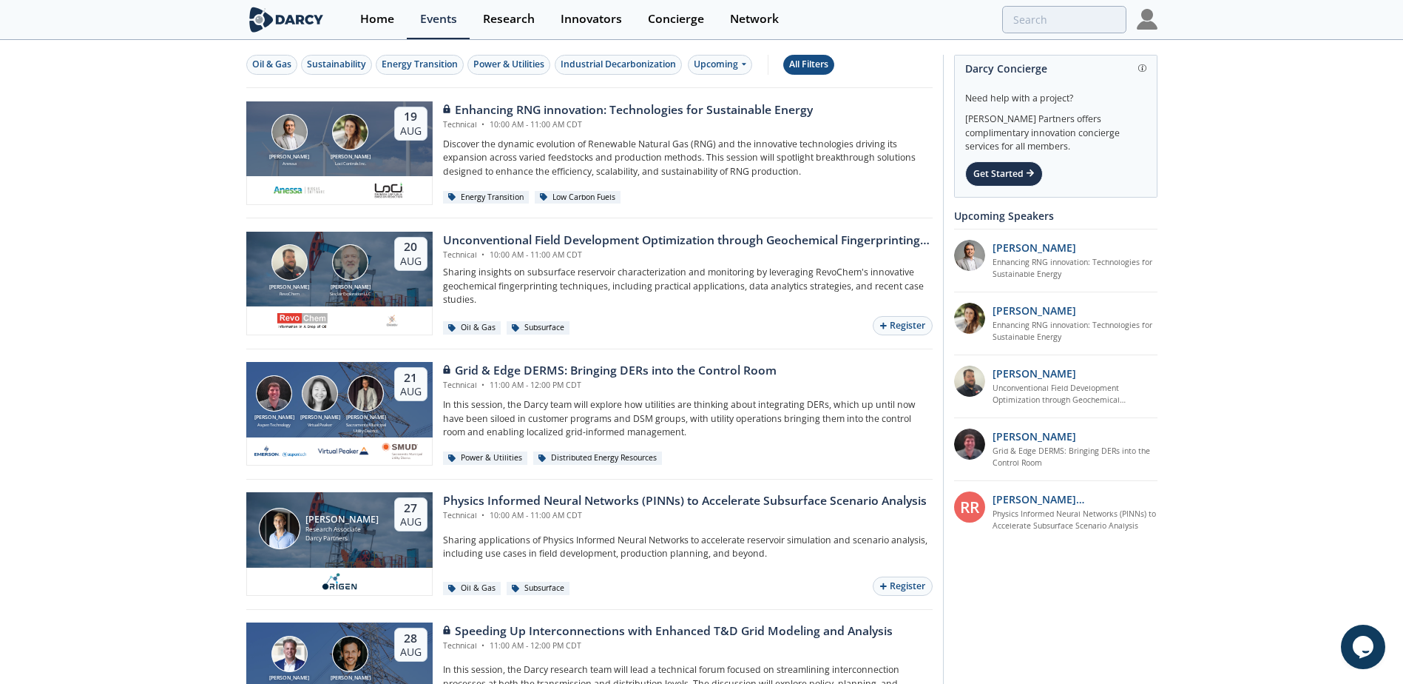
click at [816, 64] on div "All Filters" at bounding box center [808, 64] width 39 height 13
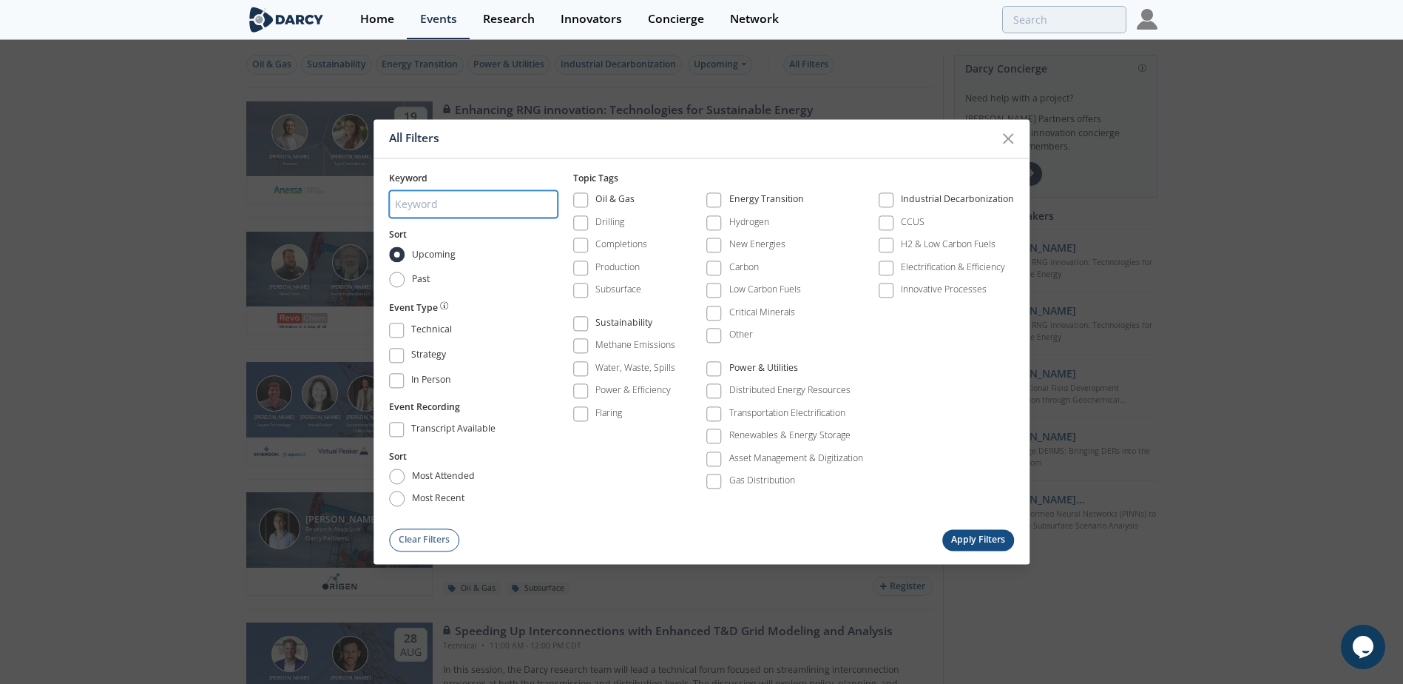
click at [497, 201] on input "search" at bounding box center [473, 203] width 169 height 27
click at [585, 264] on span at bounding box center [581, 268] width 10 height 10
click at [482, 207] on input "search" at bounding box center [473, 203] width 169 height 27
type input "iot"
click at [977, 540] on button "Apply Filters" at bounding box center [979, 539] width 73 height 21
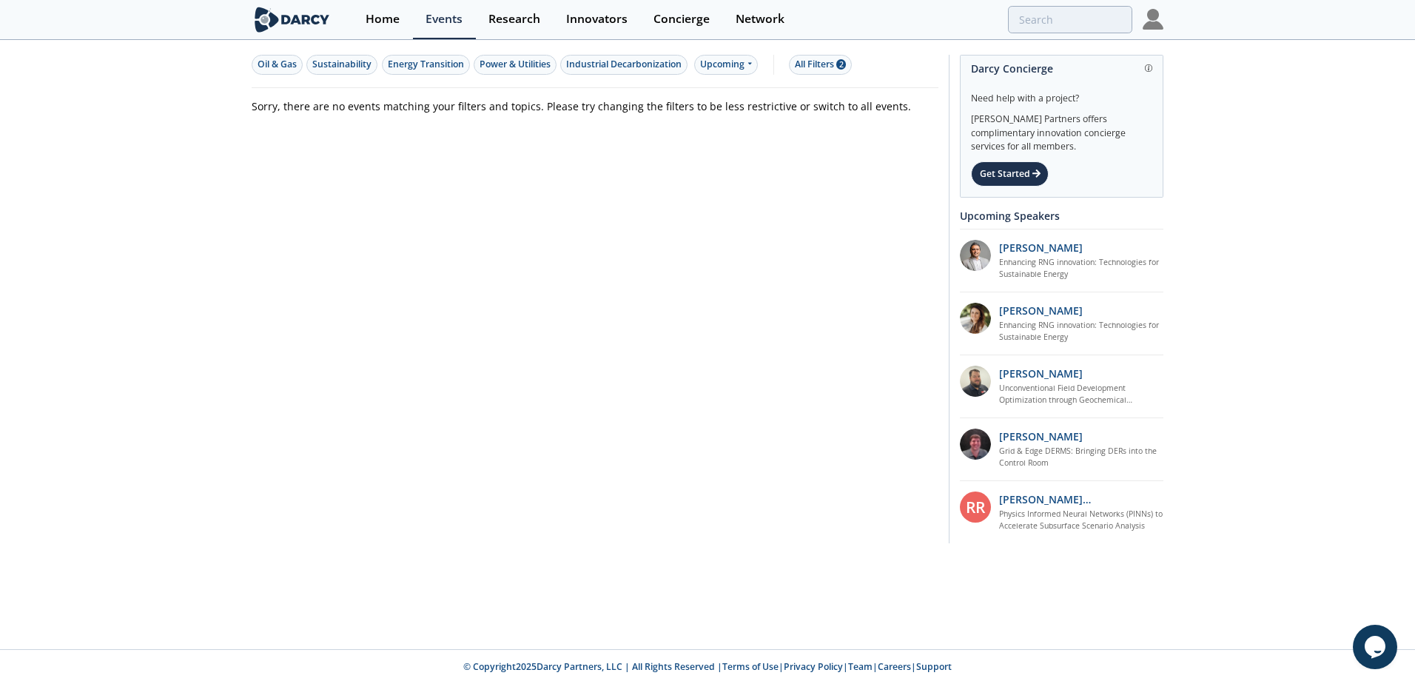
click at [745, 75] on div "Oil & Gas Sustainability Energy Transition Power & Utilities Industrial Decarbo…" at bounding box center [595, 64] width 687 height 47
click at [745, 73] on div "Upcoming" at bounding box center [726, 65] width 64 height 20
click at [721, 115] on div "Past" at bounding box center [744, 113] width 92 height 24
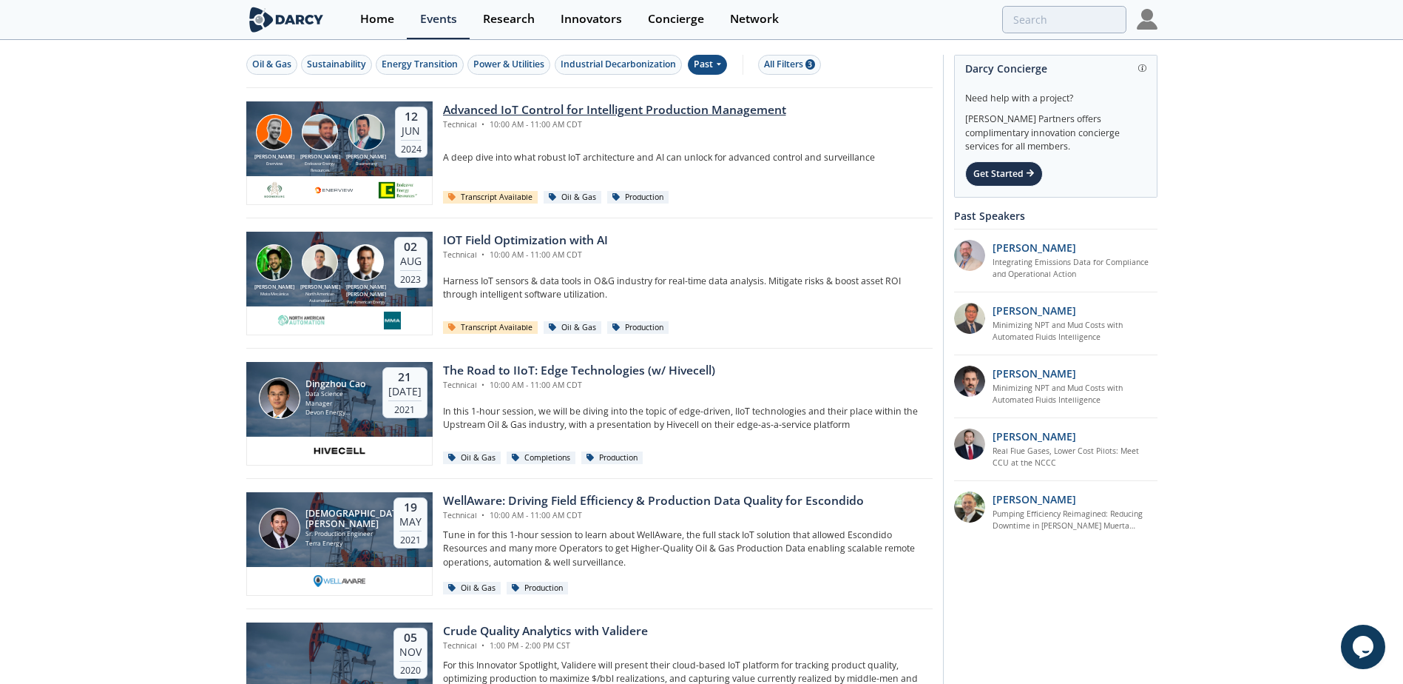
click at [603, 113] on div "Advanced IoT Control for Intelligent Production Management" at bounding box center [614, 110] width 343 height 18
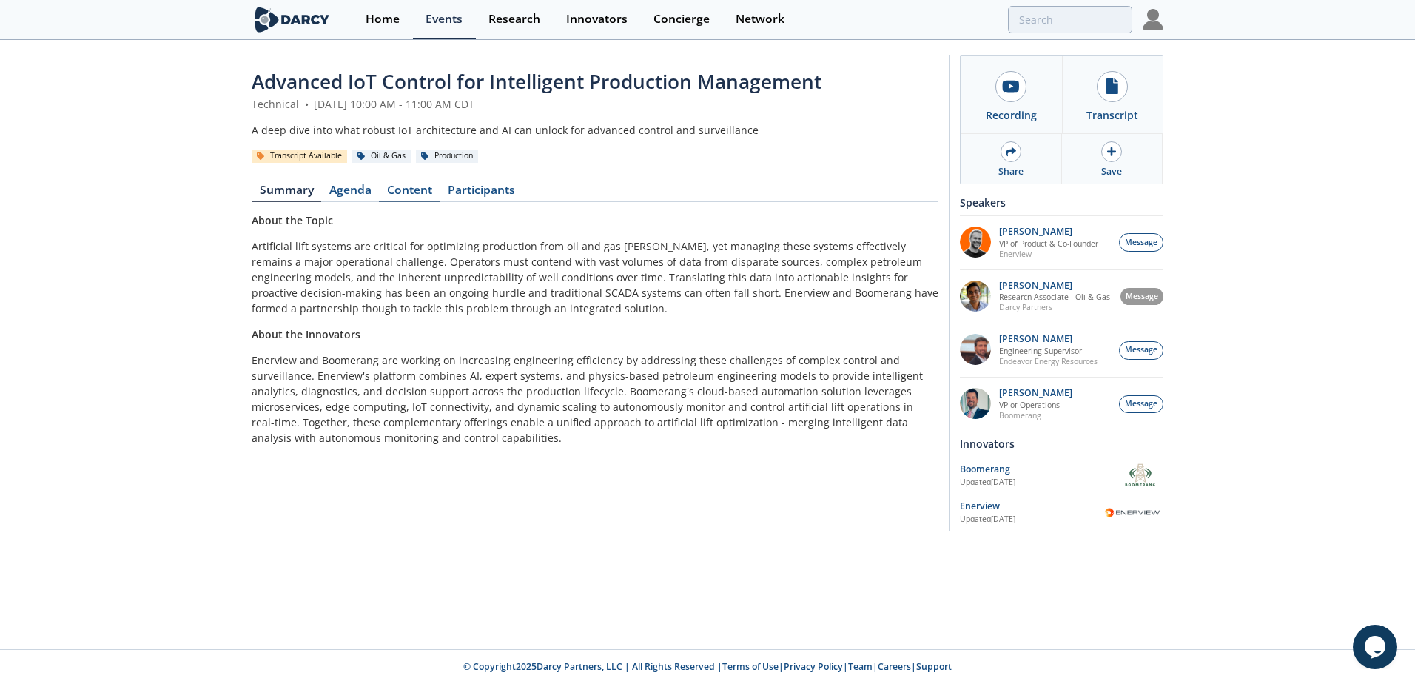
click at [406, 200] on link "Content" at bounding box center [409, 193] width 61 height 18
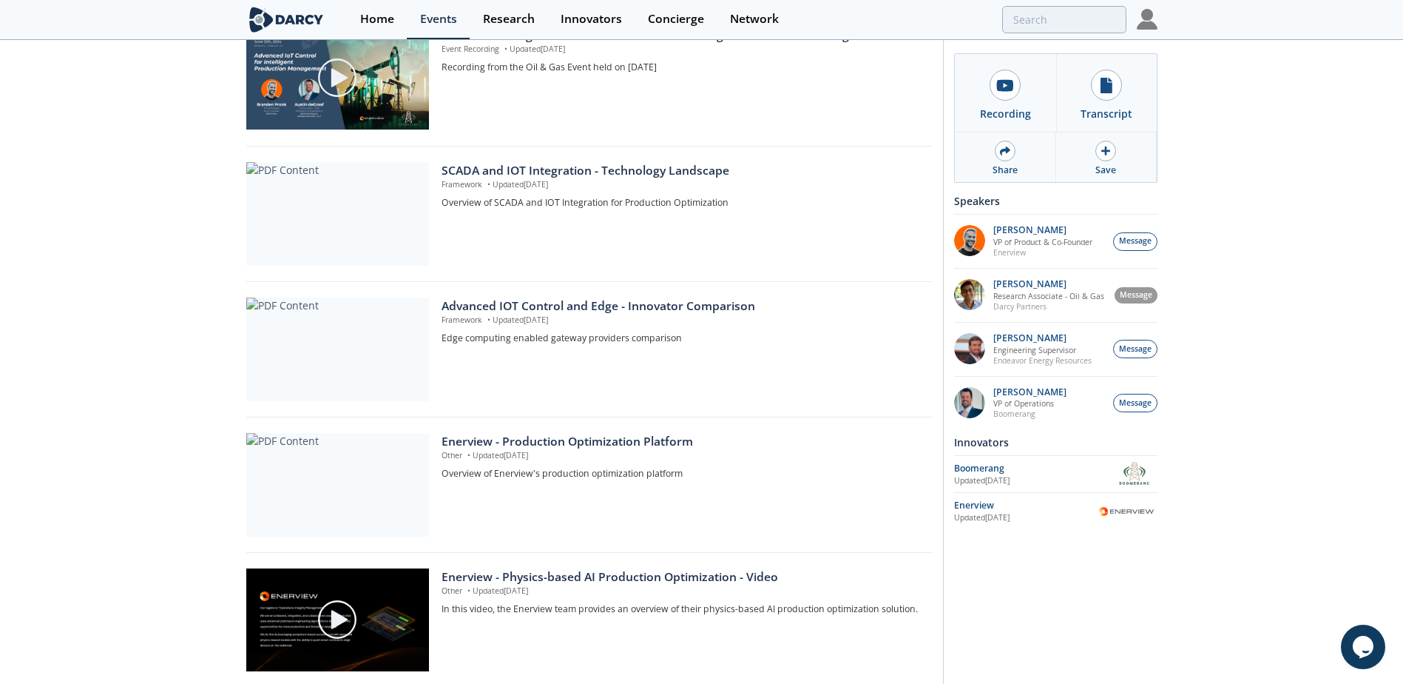
scroll to position [202, 0]
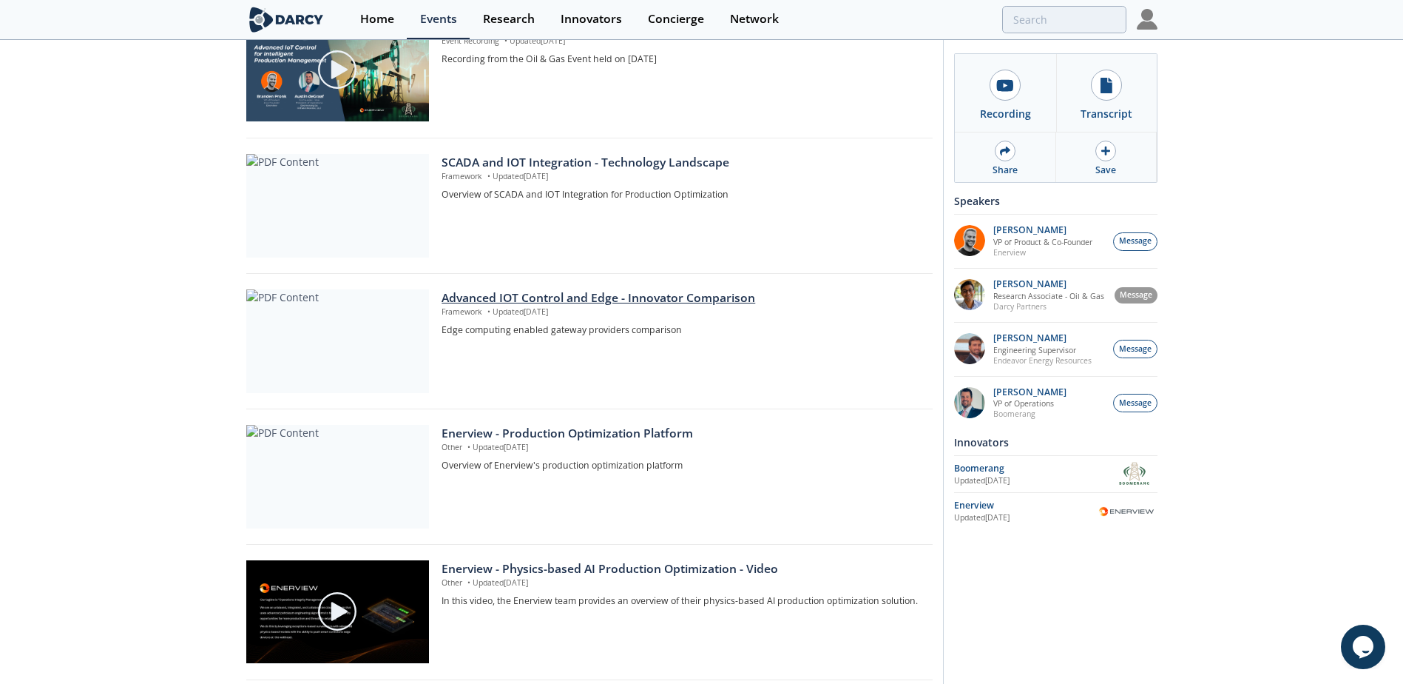
click at [665, 299] on div "Advanced IOT Control and Edge - Innovator Comparison" at bounding box center [682, 298] width 480 height 18
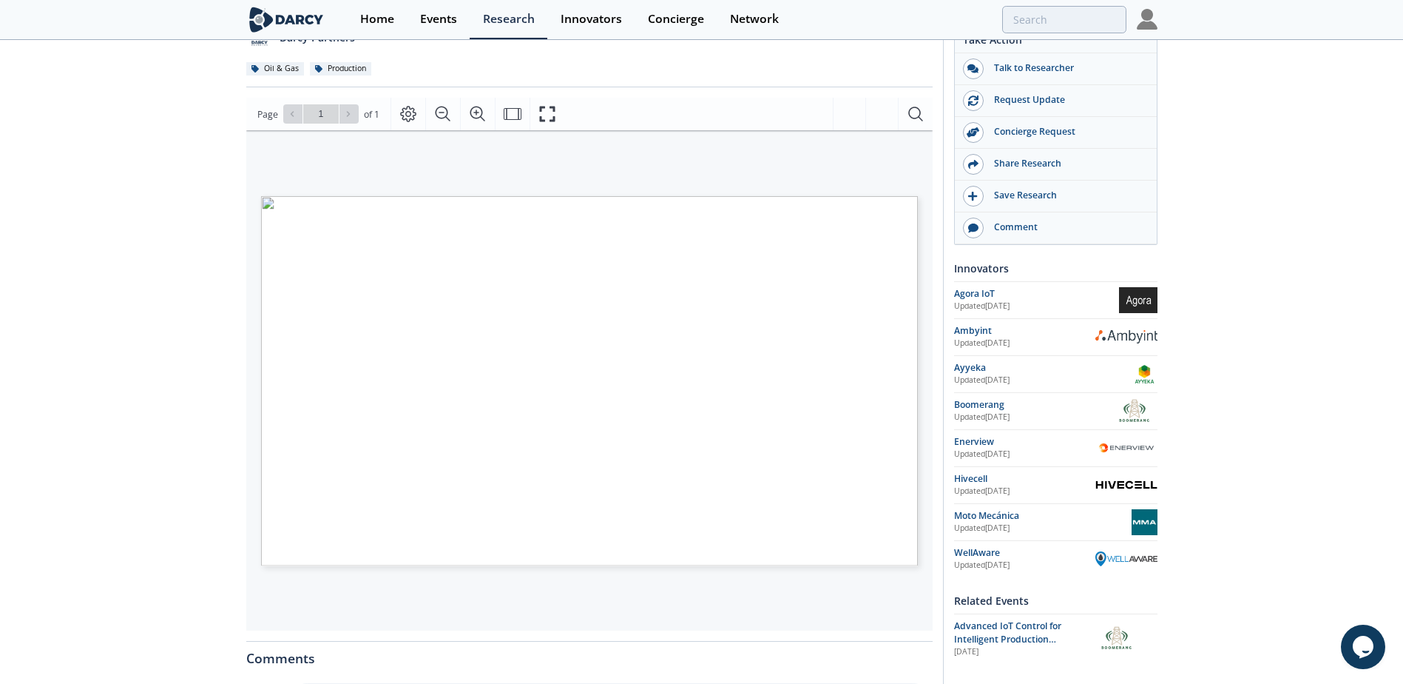
scroll to position [125, 0]
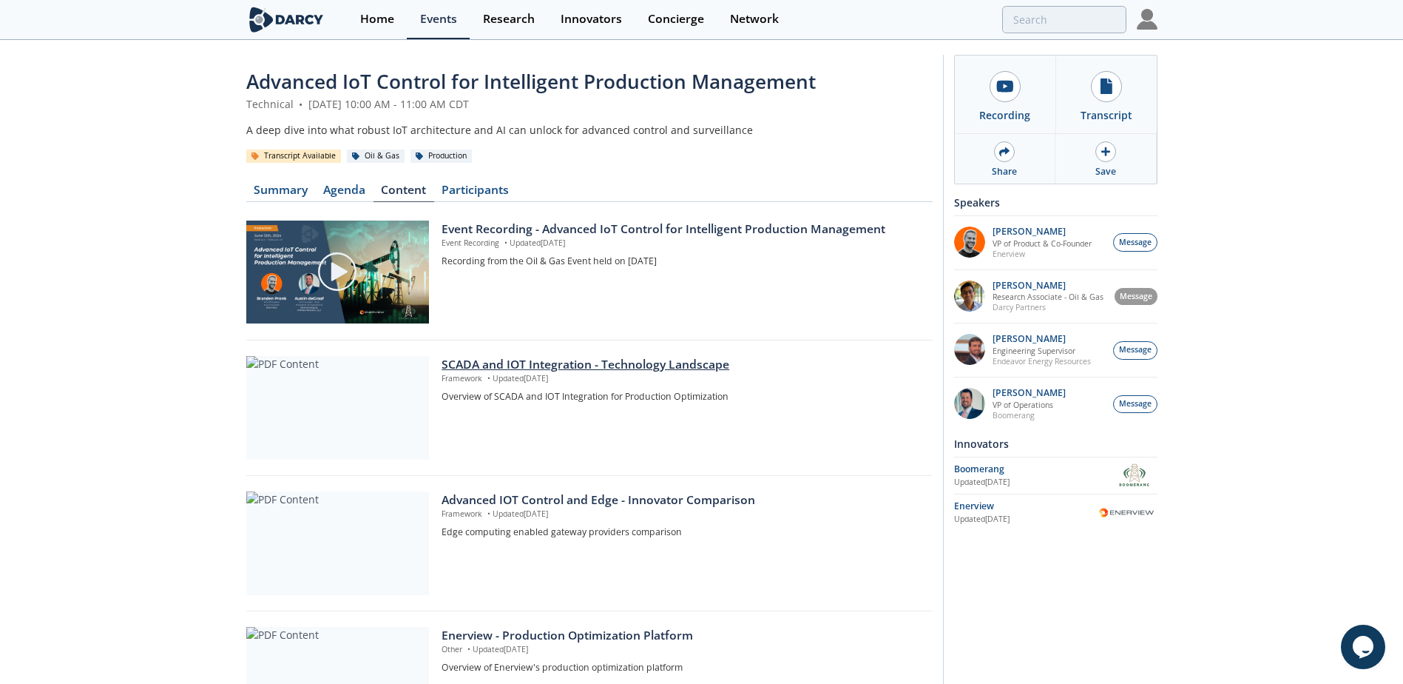
click at [693, 363] on div "SCADA and IOT Integration - Technology Landscape" at bounding box center [682, 365] width 480 height 18
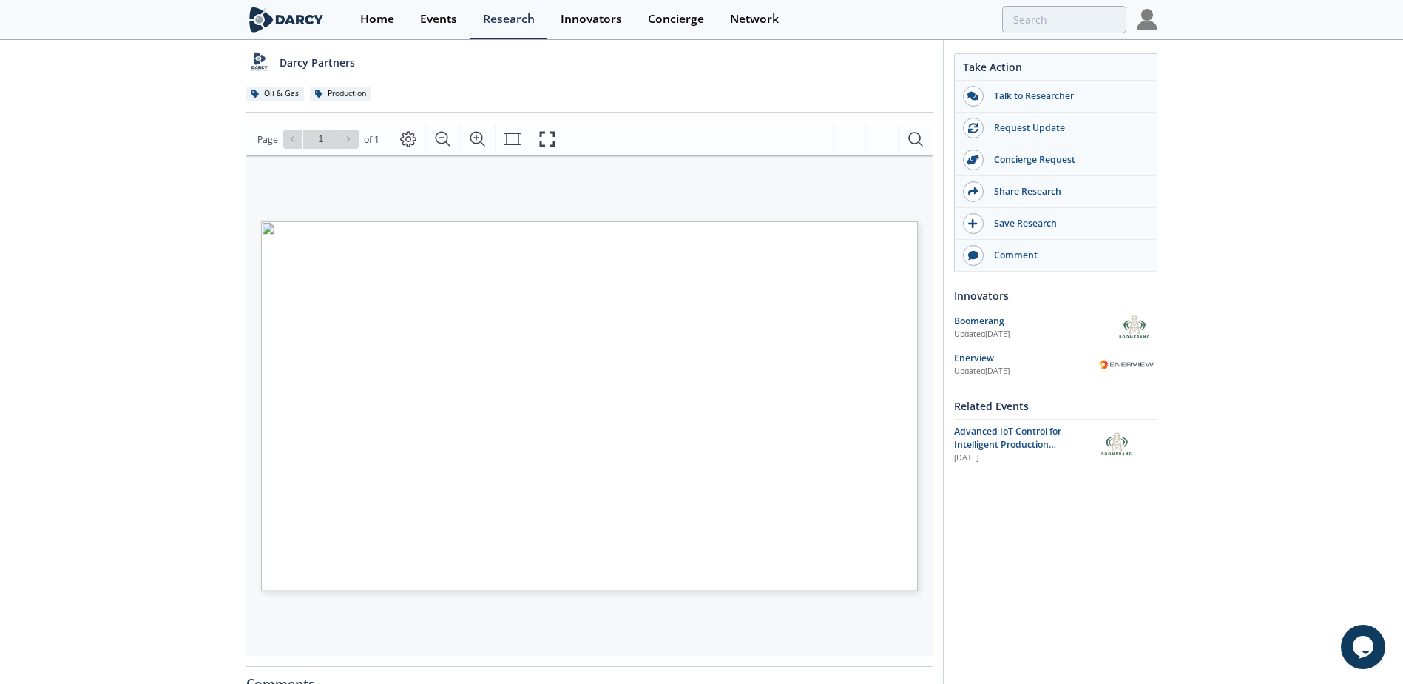
scroll to position [101, 0]
drag, startPoint x: 48, startPoint y: 1, endPoint x: 163, endPoint y: 460, distance: 473.5
click at [163, 460] on div "SCADA and IOT Integration - Technology Landscape Framework • Updated June 12, 2…" at bounding box center [701, 463] width 1403 height 1044
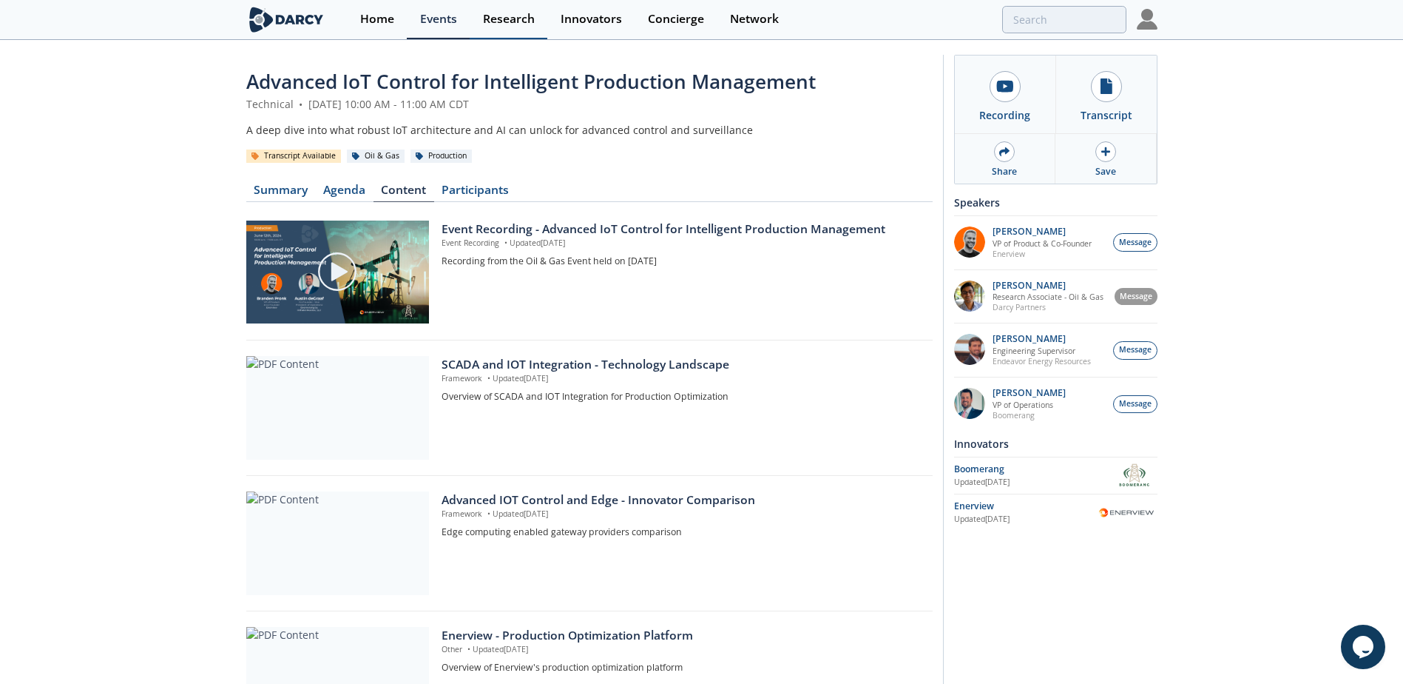
click at [497, 21] on div "Research" at bounding box center [509, 19] width 52 height 12
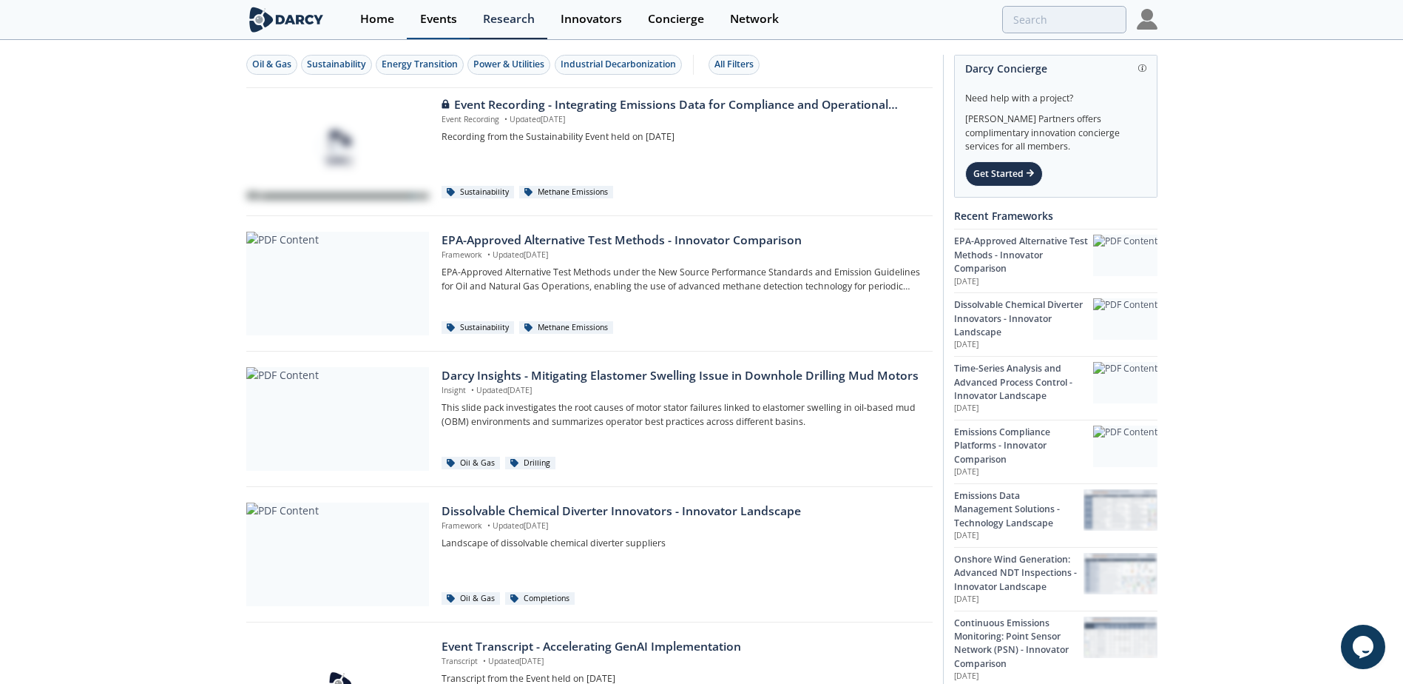
click at [445, 24] on div "Events" at bounding box center [438, 19] width 37 height 12
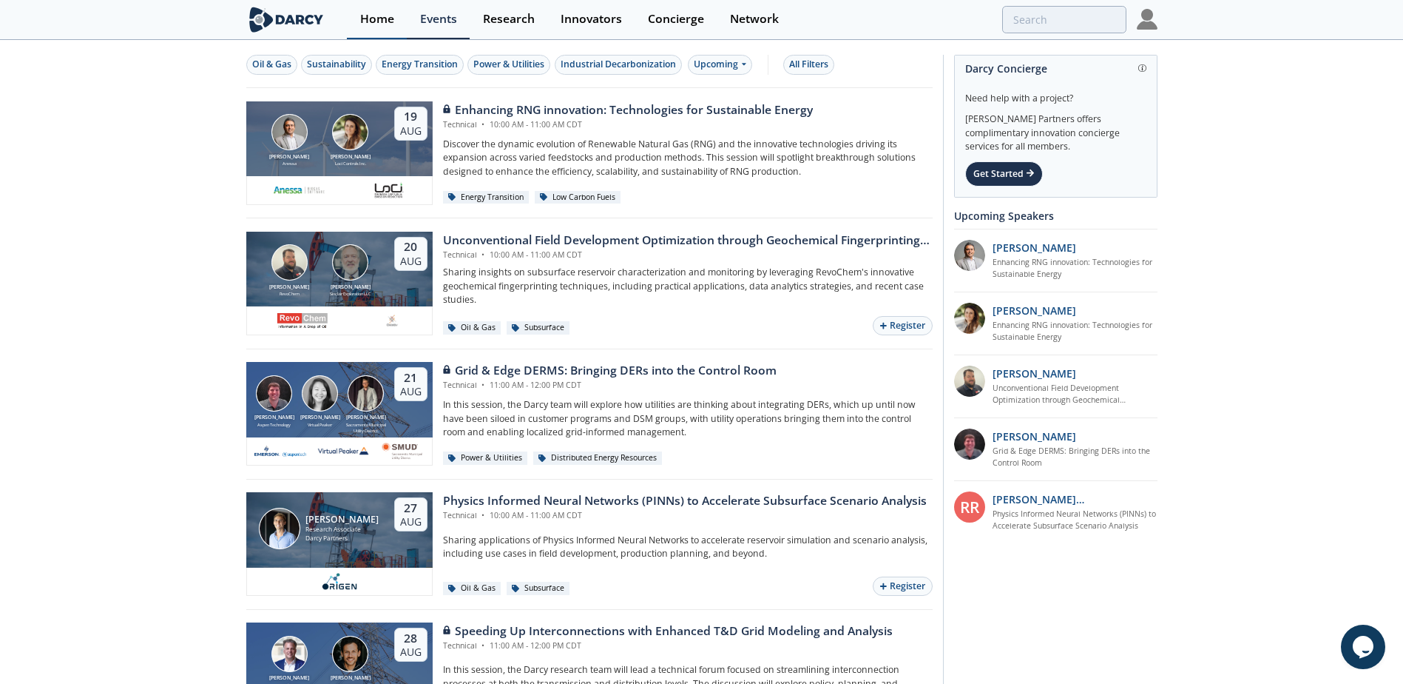
click at [377, 21] on div "Home" at bounding box center [377, 19] width 34 height 12
